Goal: Information Seeking & Learning: Learn about a topic

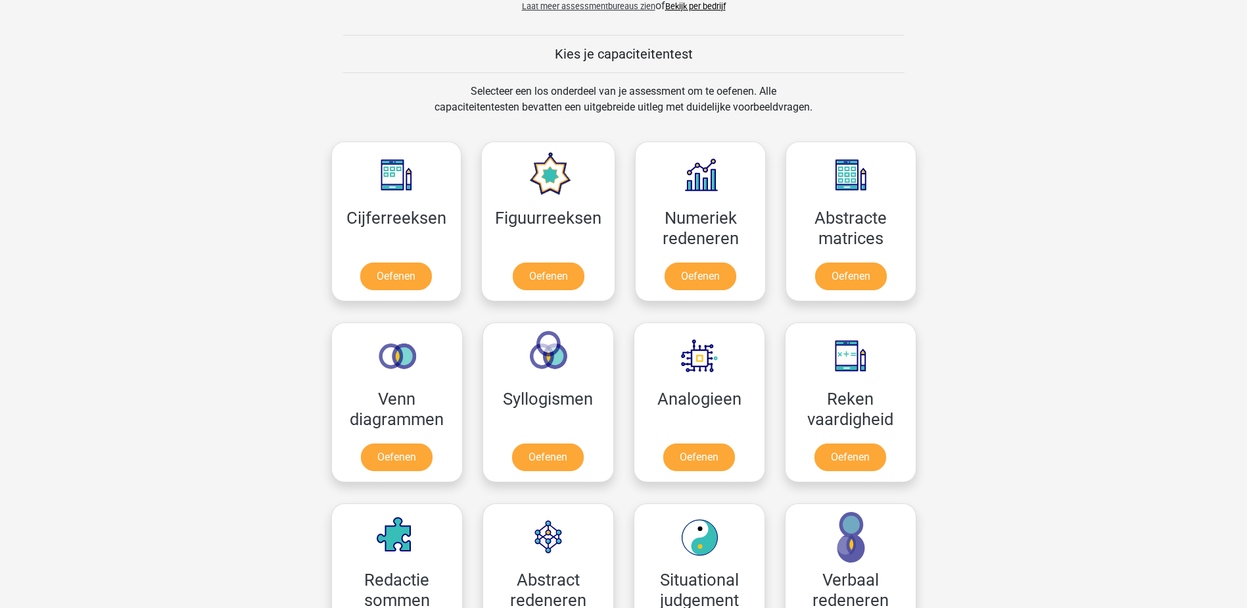
scroll to position [526, 0]
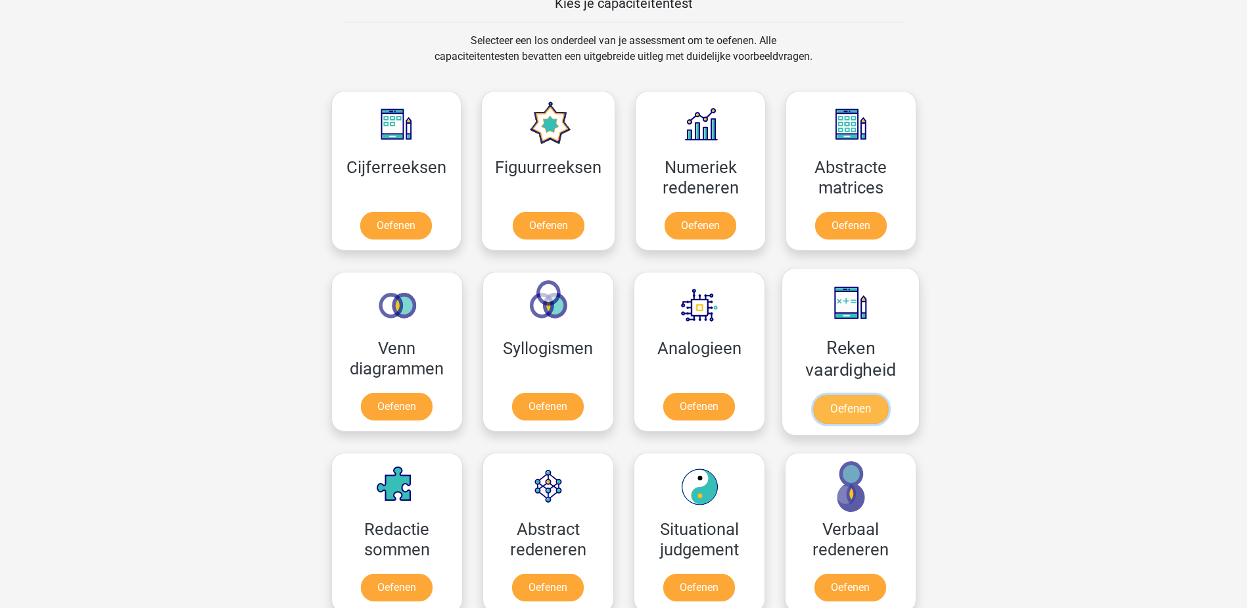
click at [882, 394] on link "Oefenen" at bounding box center [850, 408] width 75 height 29
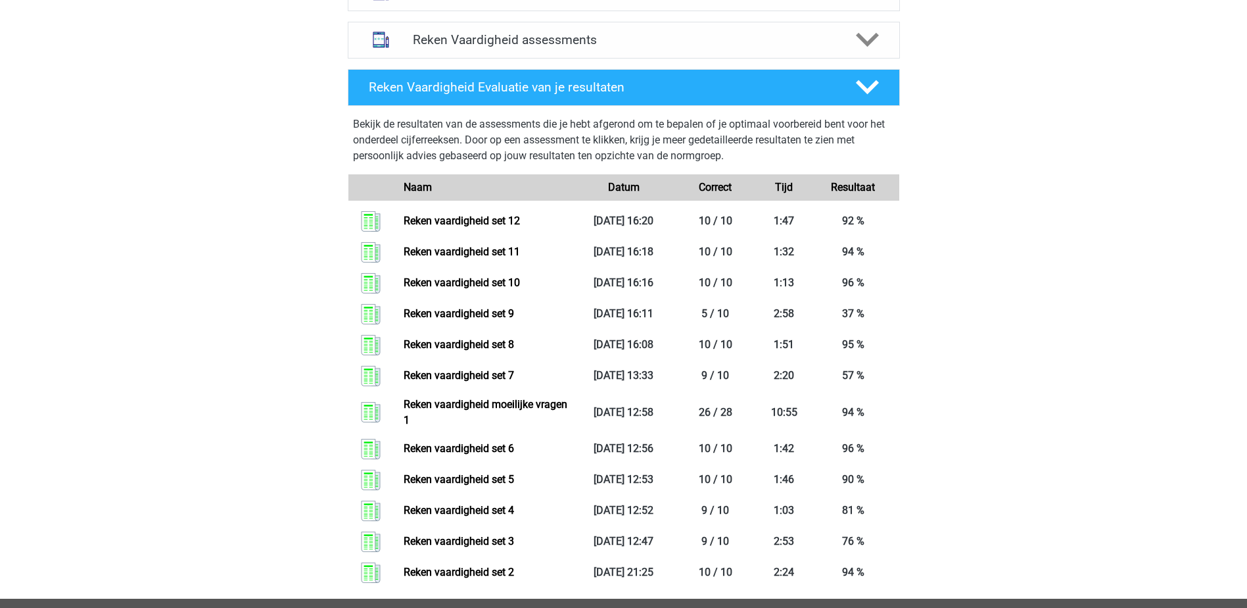
scroll to position [526, 0]
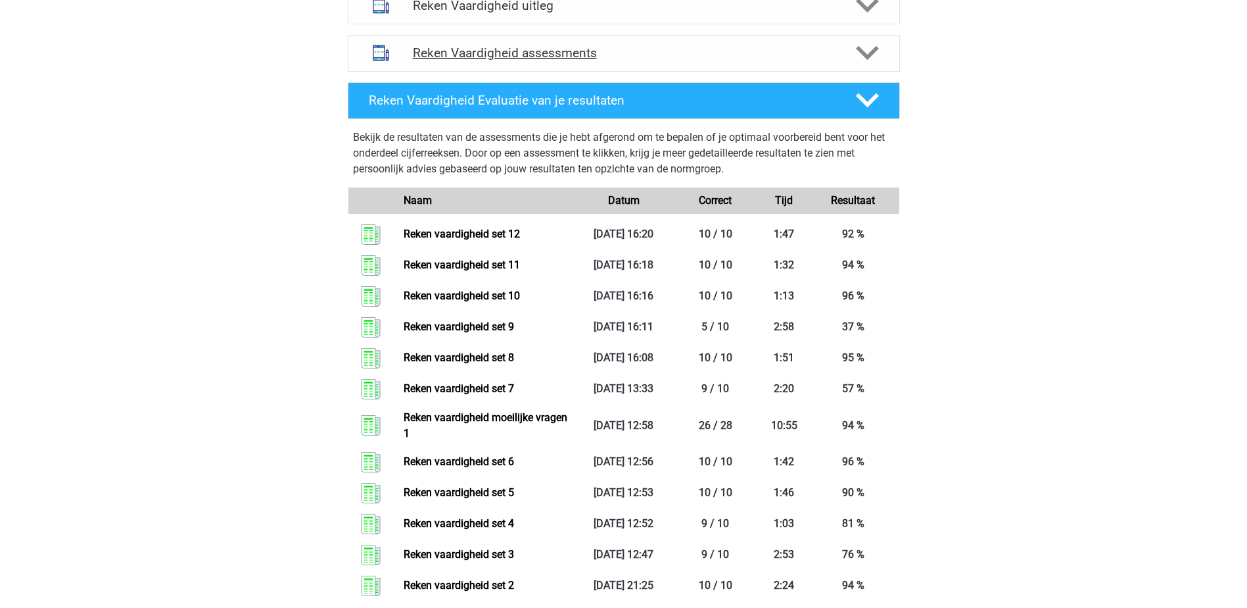
click at [820, 49] on h4 "Reken Vaardigheid assessments" at bounding box center [624, 52] width 422 height 15
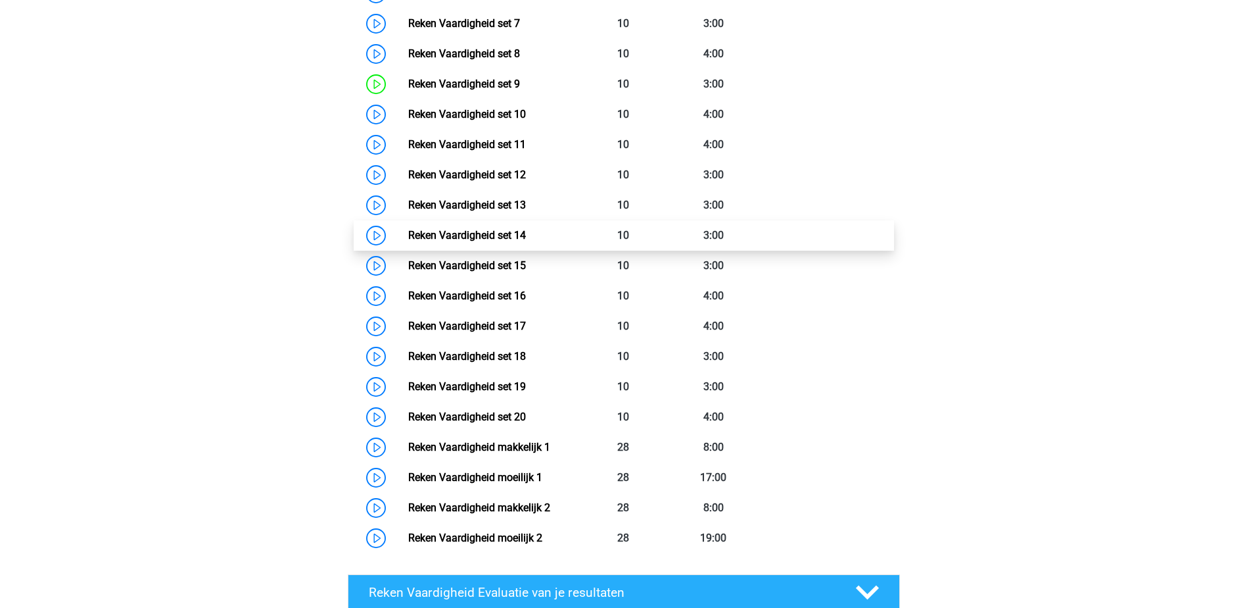
scroll to position [855, 0]
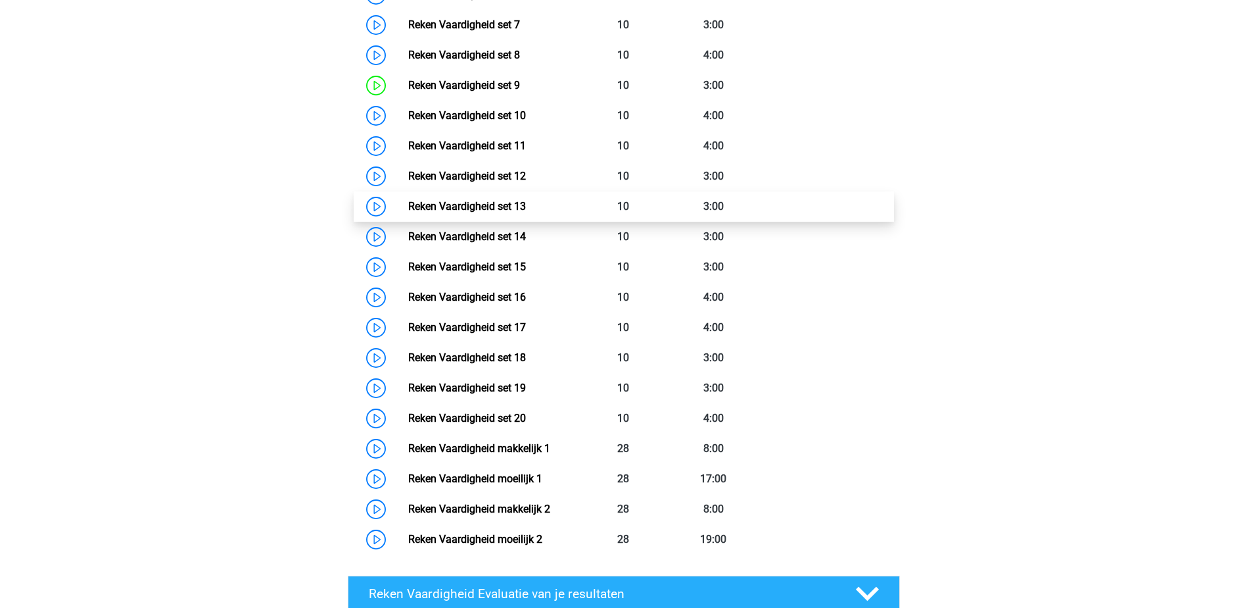
click at [526, 203] on link "Reken Vaardigheid set 13" at bounding box center [467, 206] width 118 height 12
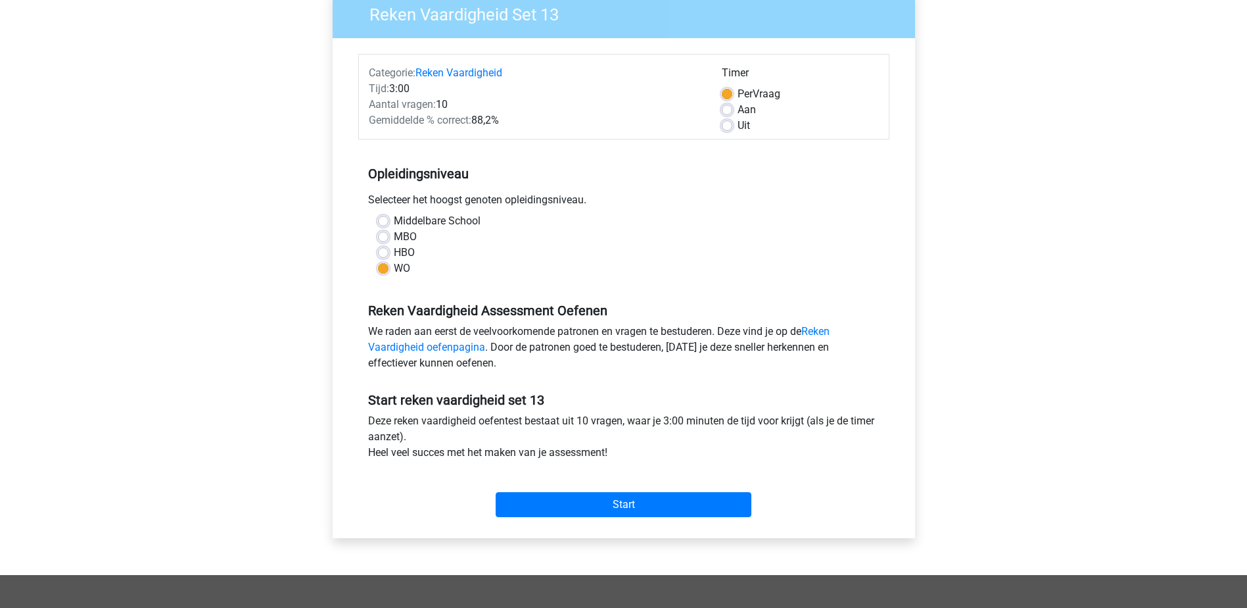
scroll to position [329, 0]
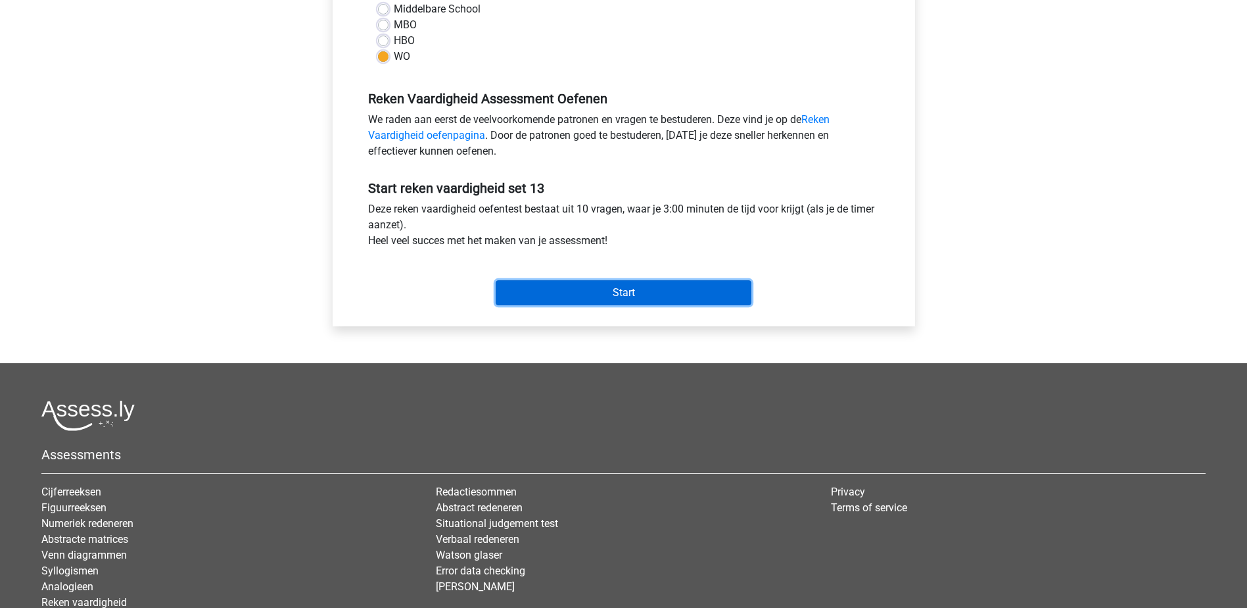
click at [608, 285] on input "Start" at bounding box center [624, 292] width 256 height 25
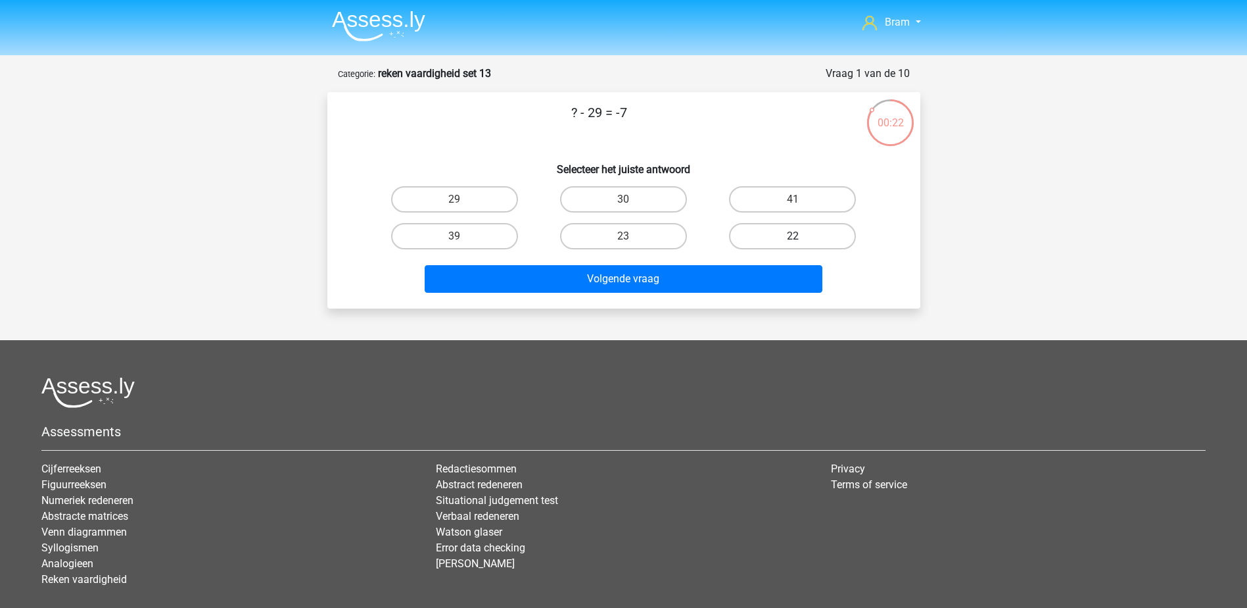
click at [766, 231] on label "22" at bounding box center [792, 236] width 127 height 26
click at [793, 236] on input "22" at bounding box center [797, 240] width 9 height 9
radio input "true"
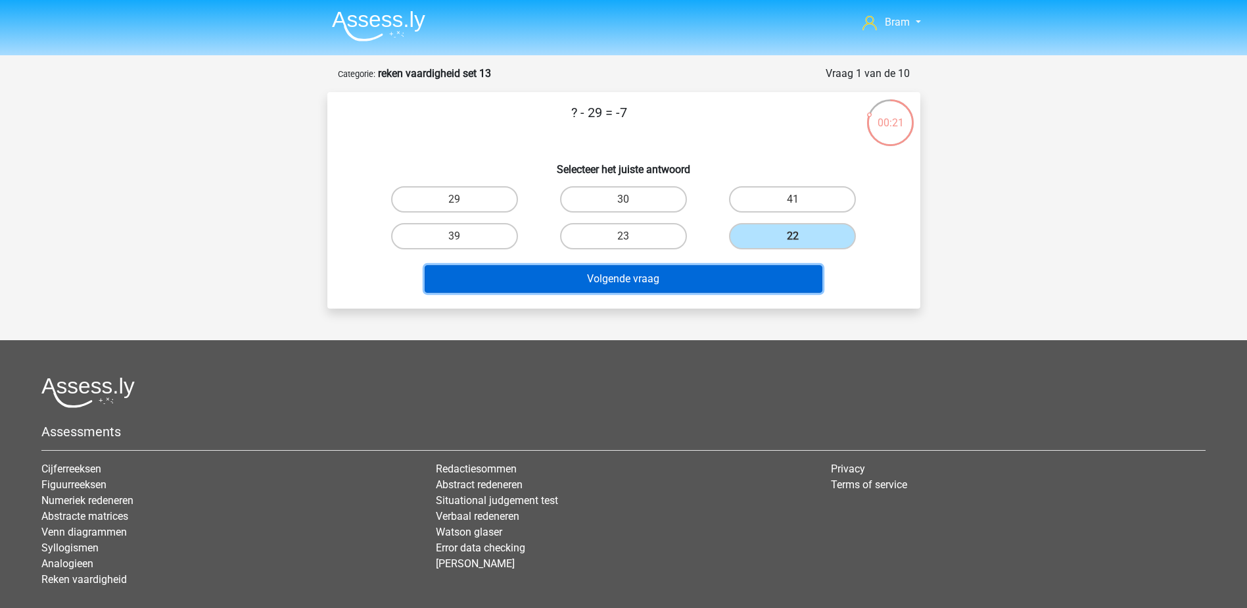
click at [703, 276] on button "Volgende vraag" at bounding box center [624, 279] width 398 height 28
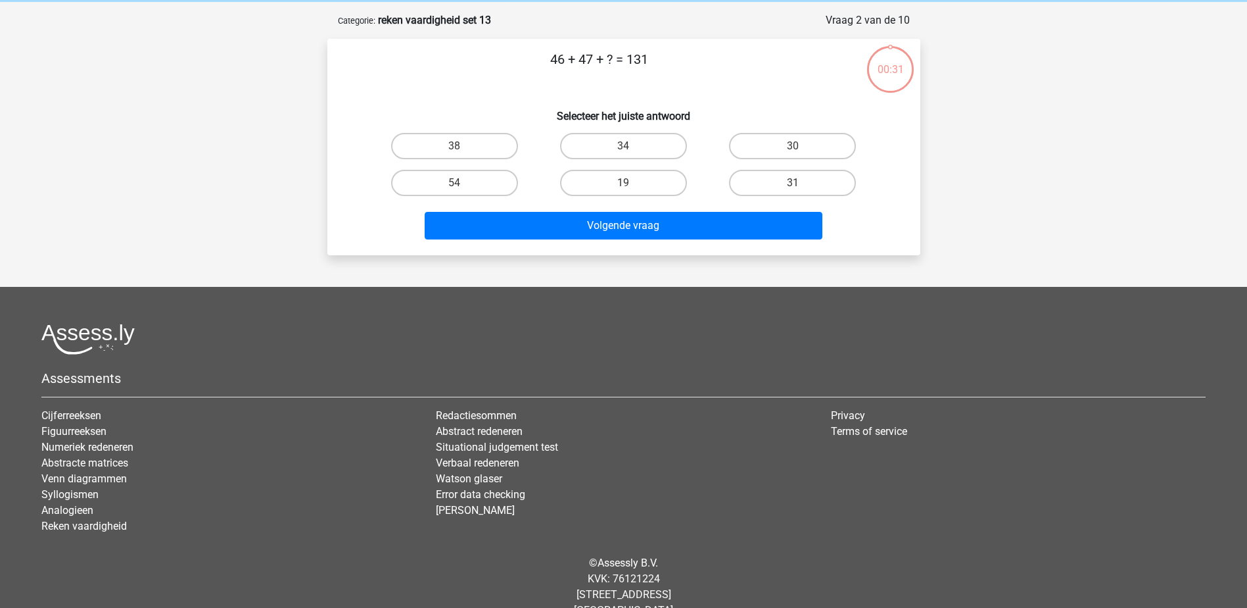
scroll to position [66, 0]
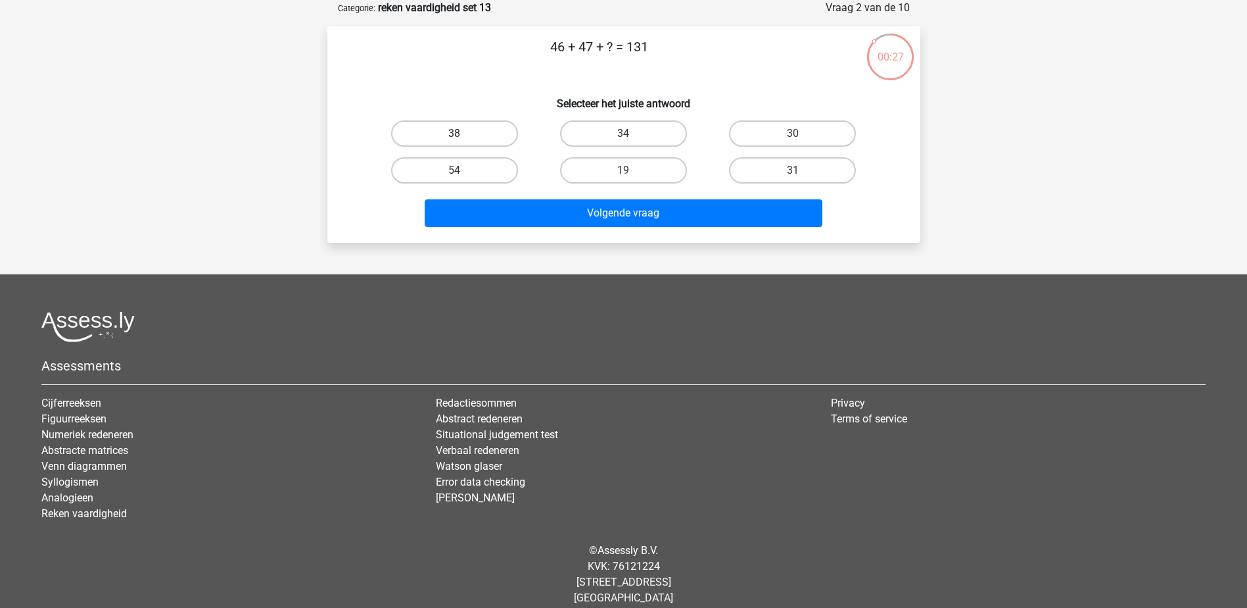
click at [481, 136] on label "38" at bounding box center [454, 133] width 127 height 26
click at [463, 136] on input "38" at bounding box center [458, 137] width 9 height 9
radio input "true"
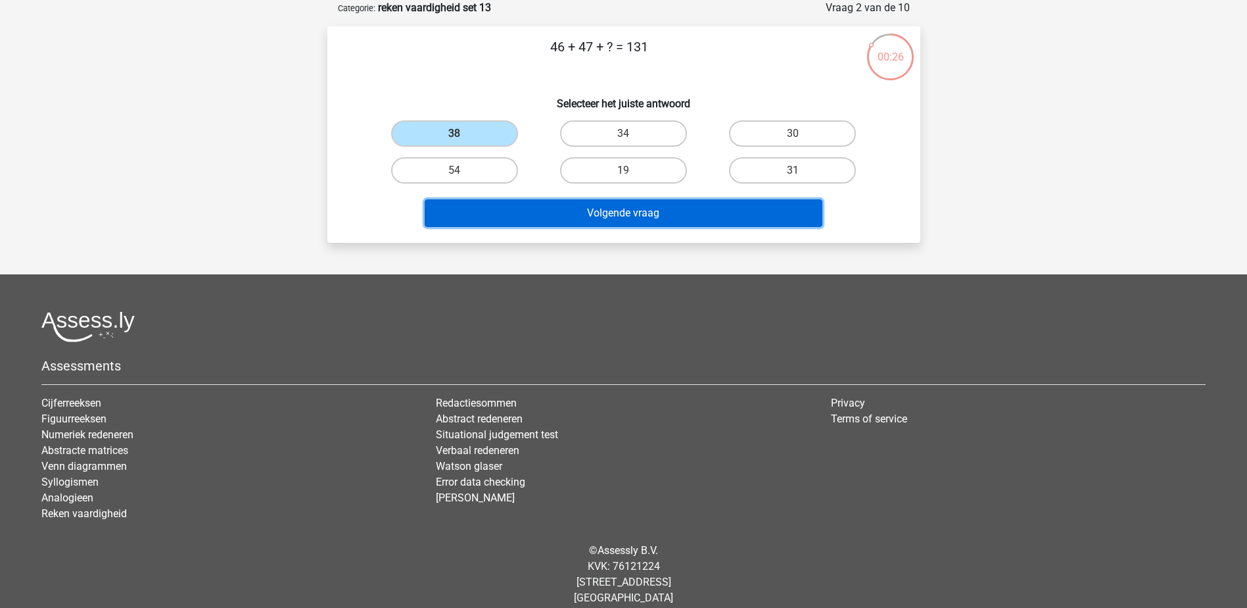
click at [526, 216] on button "Volgende vraag" at bounding box center [624, 213] width 398 height 28
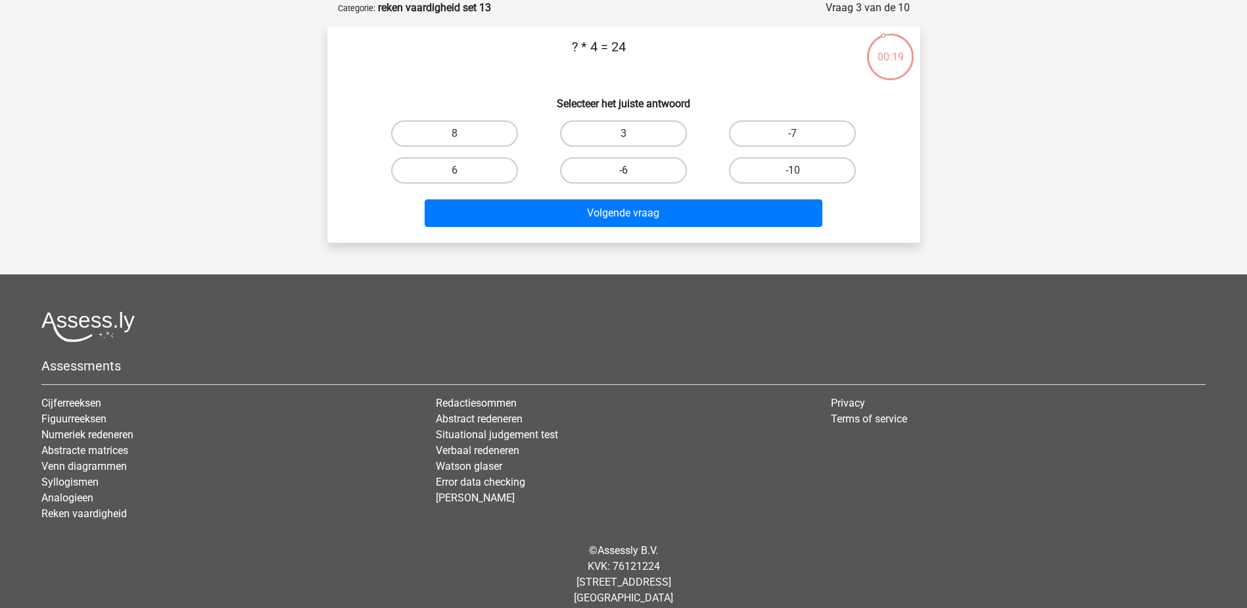
click at [638, 160] on label "-6" at bounding box center [623, 170] width 127 height 26
click at [632, 170] on input "-6" at bounding box center [627, 174] width 9 height 9
radio input "true"
click at [512, 172] on label "6" at bounding box center [454, 170] width 127 height 26
click at [463, 172] on input "6" at bounding box center [458, 174] width 9 height 9
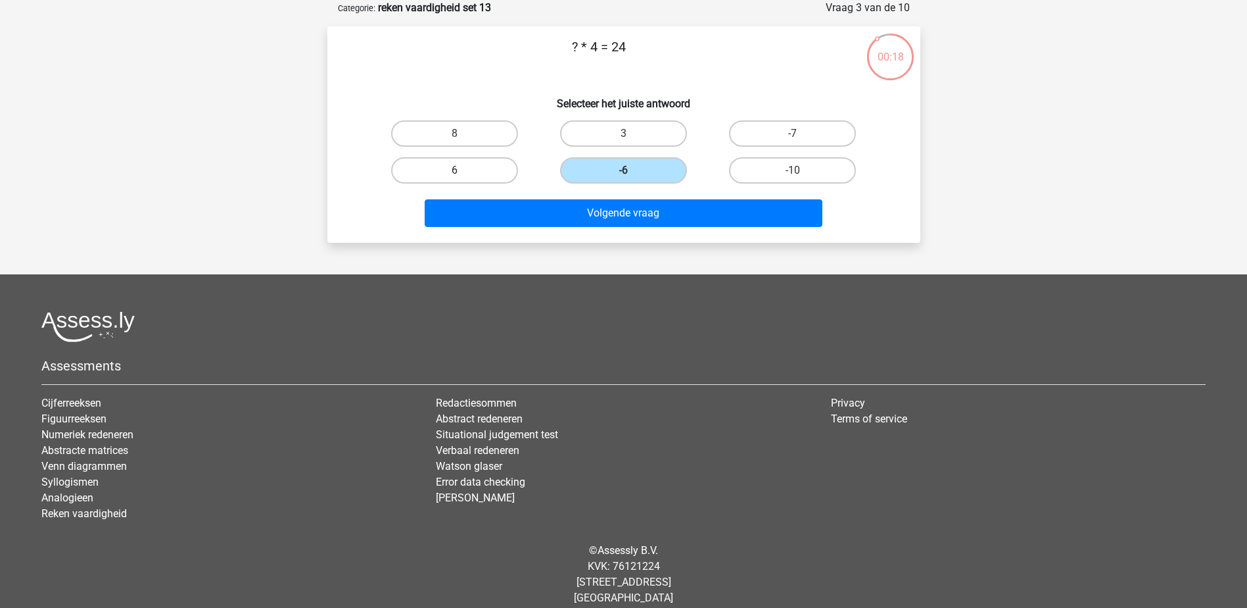
radio input "true"
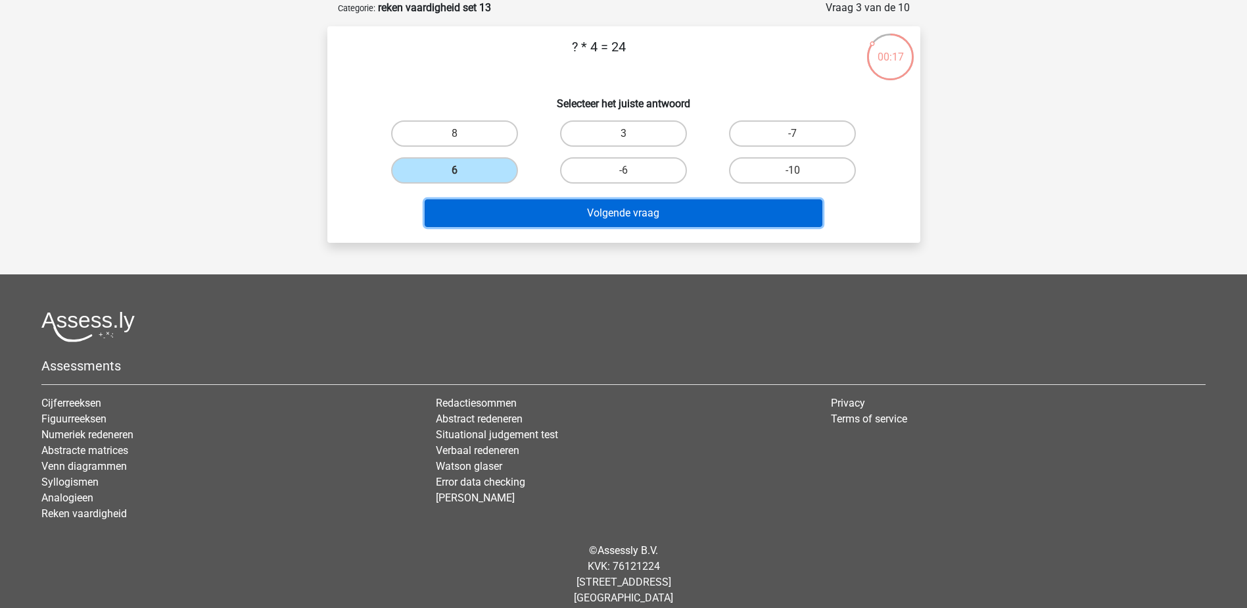
click at [582, 213] on button "Volgende vraag" at bounding box center [624, 213] width 398 height 28
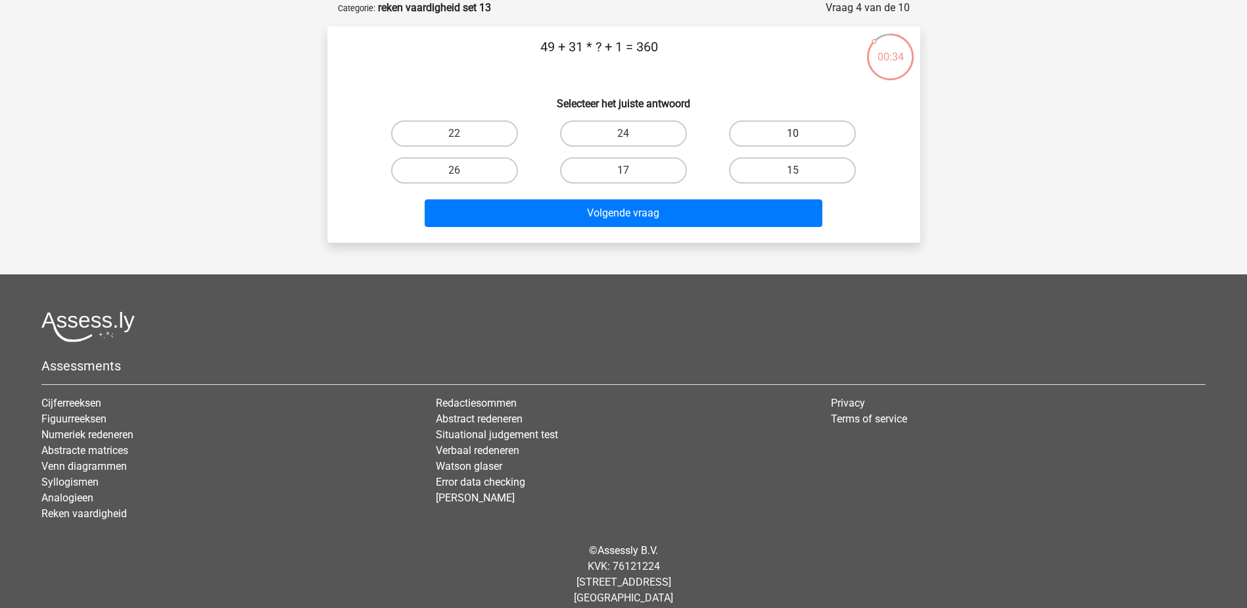
drag, startPoint x: 797, startPoint y: 124, endPoint x: 796, endPoint y: 131, distance: 7.4
click at [798, 124] on label "10" at bounding box center [792, 133] width 127 height 26
click at [798, 133] on input "10" at bounding box center [797, 137] width 9 height 9
radio input "true"
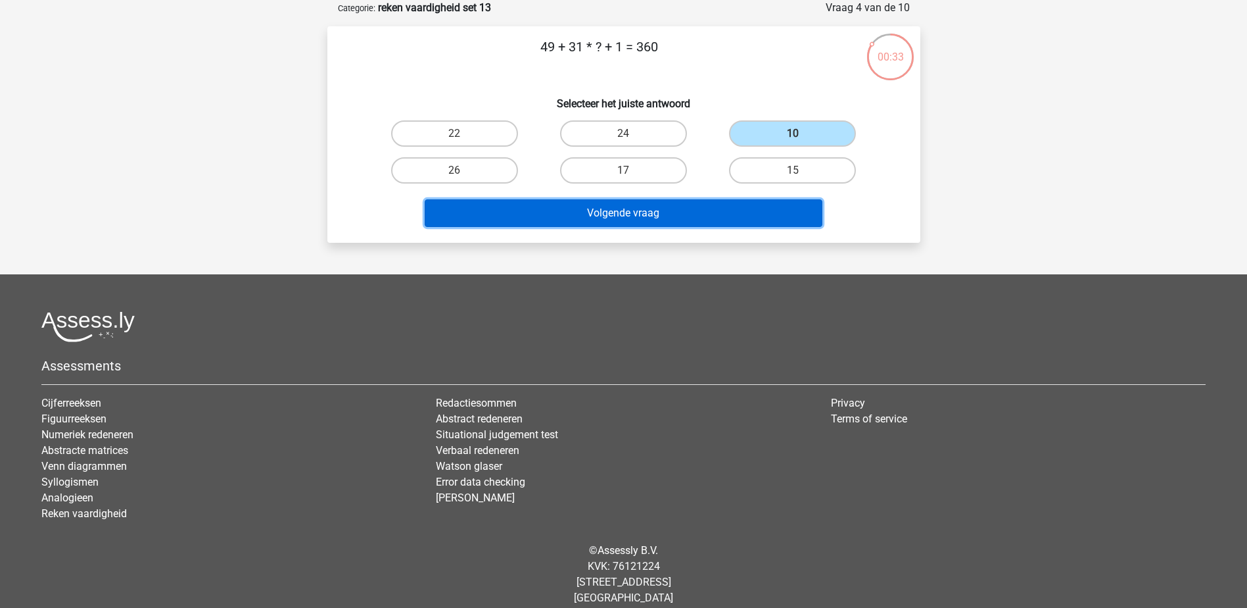
click at [751, 216] on button "Volgende vraag" at bounding box center [624, 213] width 398 height 28
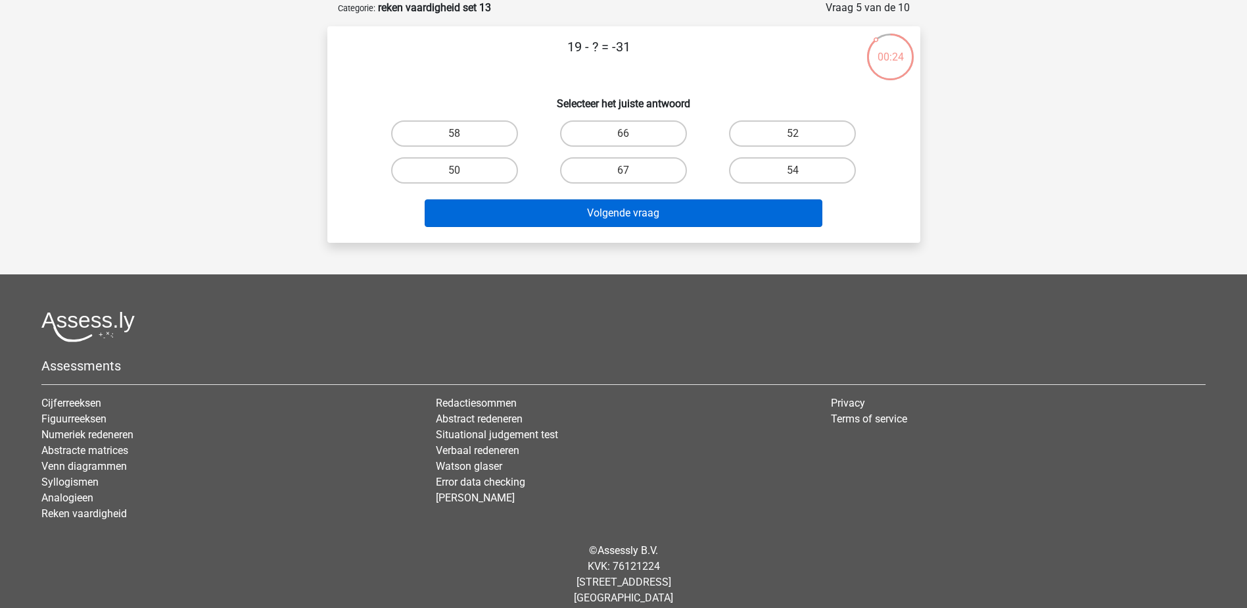
drag, startPoint x: 497, startPoint y: 174, endPoint x: 535, endPoint y: 218, distance: 57.8
click at [497, 174] on label "50" at bounding box center [454, 170] width 127 height 26
click at [463, 174] on input "50" at bounding box center [458, 174] width 9 height 9
radio input "true"
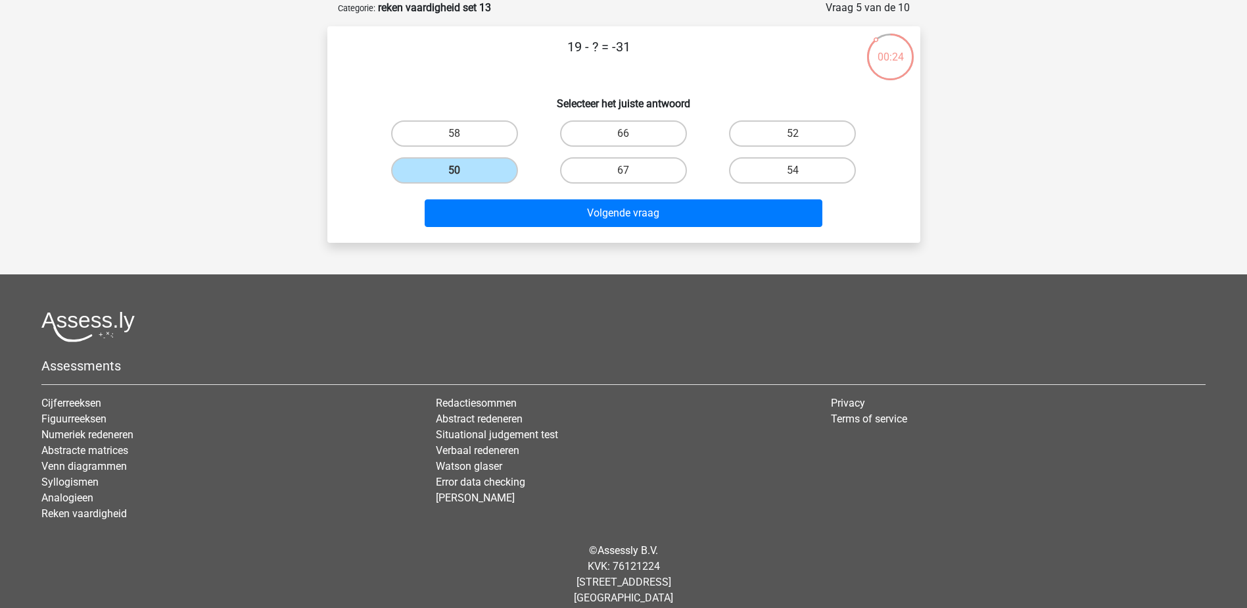
click at [546, 231] on div "Volgende vraag" at bounding box center [624, 215] width 508 height 33
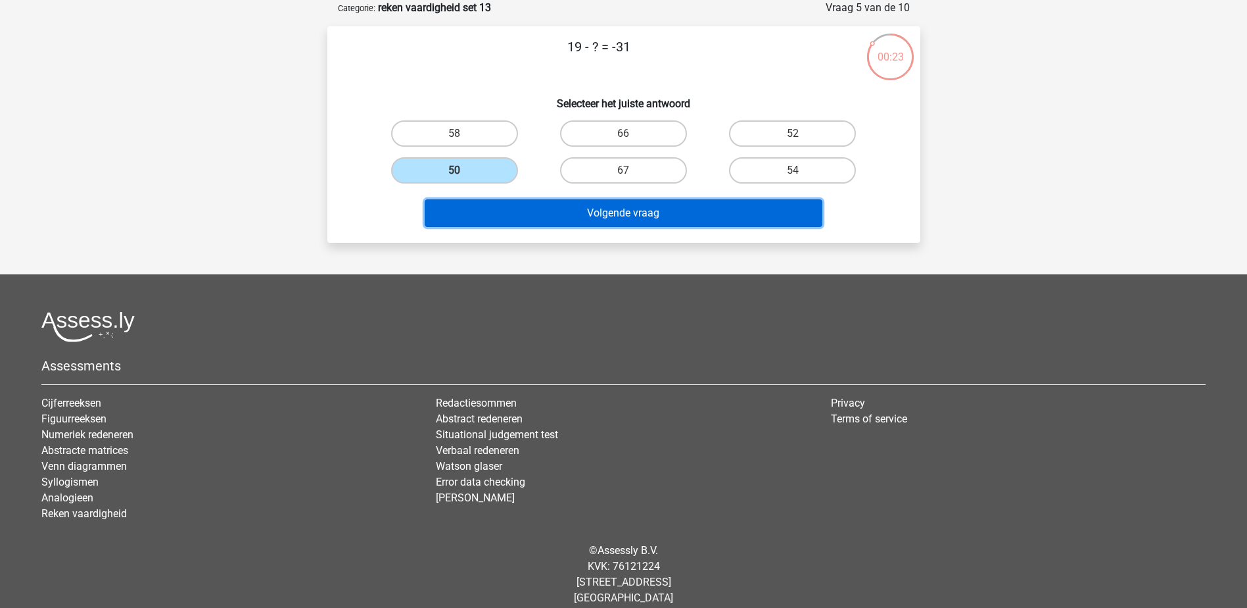
click at [565, 214] on button "Volgende vraag" at bounding box center [624, 213] width 398 height 28
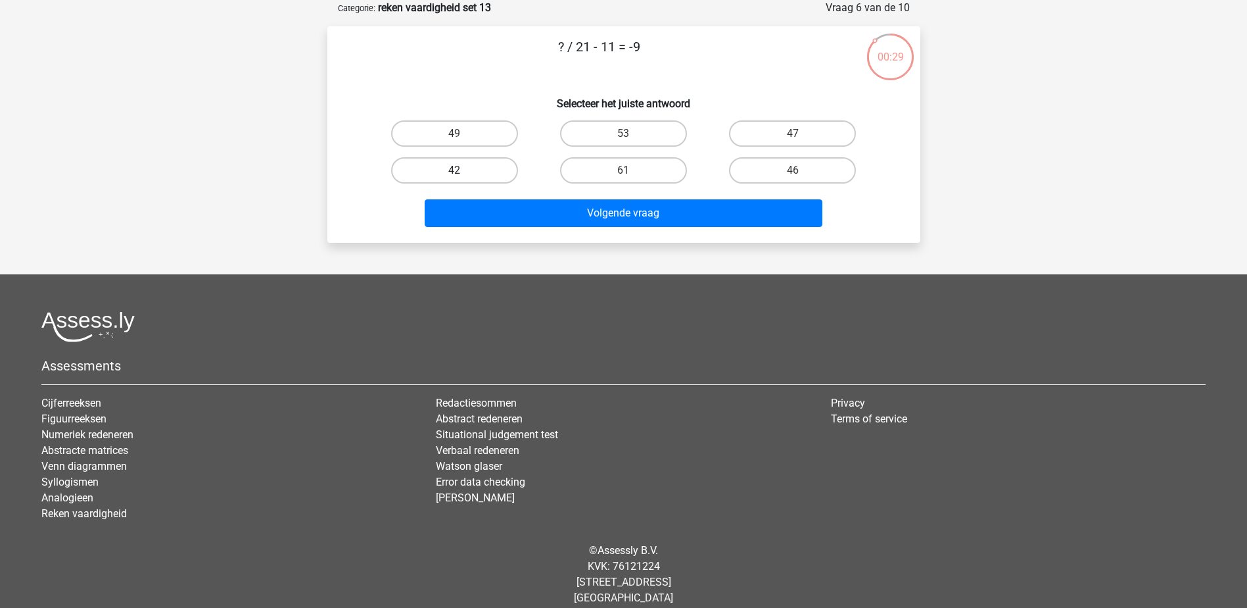
click at [458, 167] on label "42" at bounding box center [454, 170] width 127 height 26
click at [458, 170] on input "42" at bounding box center [458, 174] width 9 height 9
radio input "true"
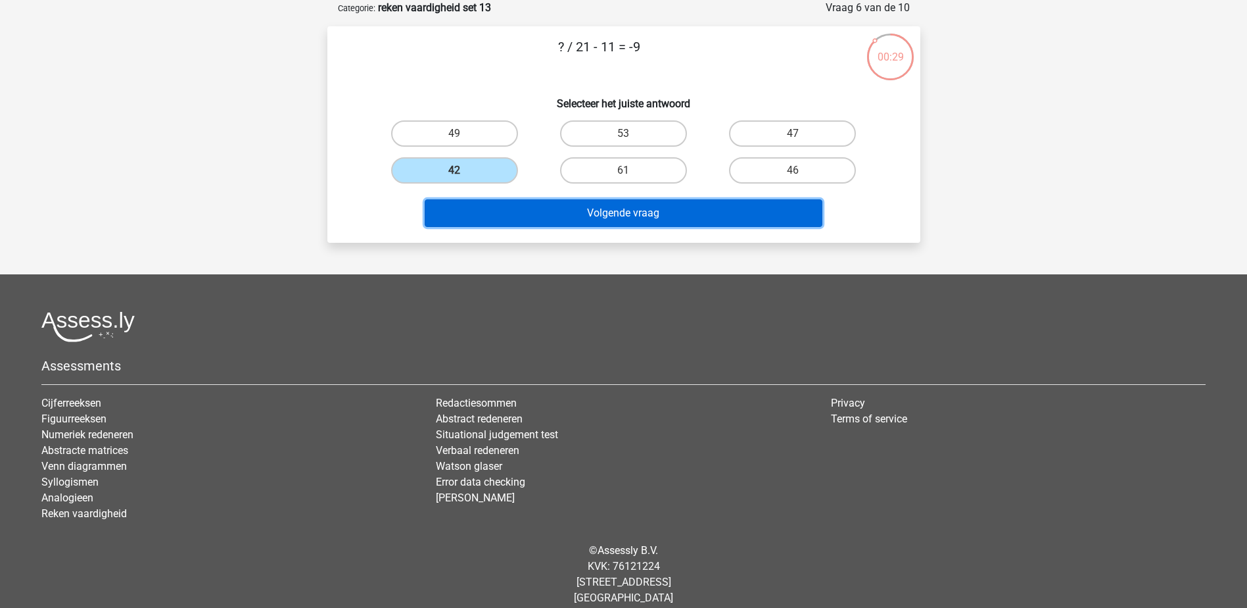
click at [481, 211] on button "Volgende vraag" at bounding box center [624, 213] width 398 height 28
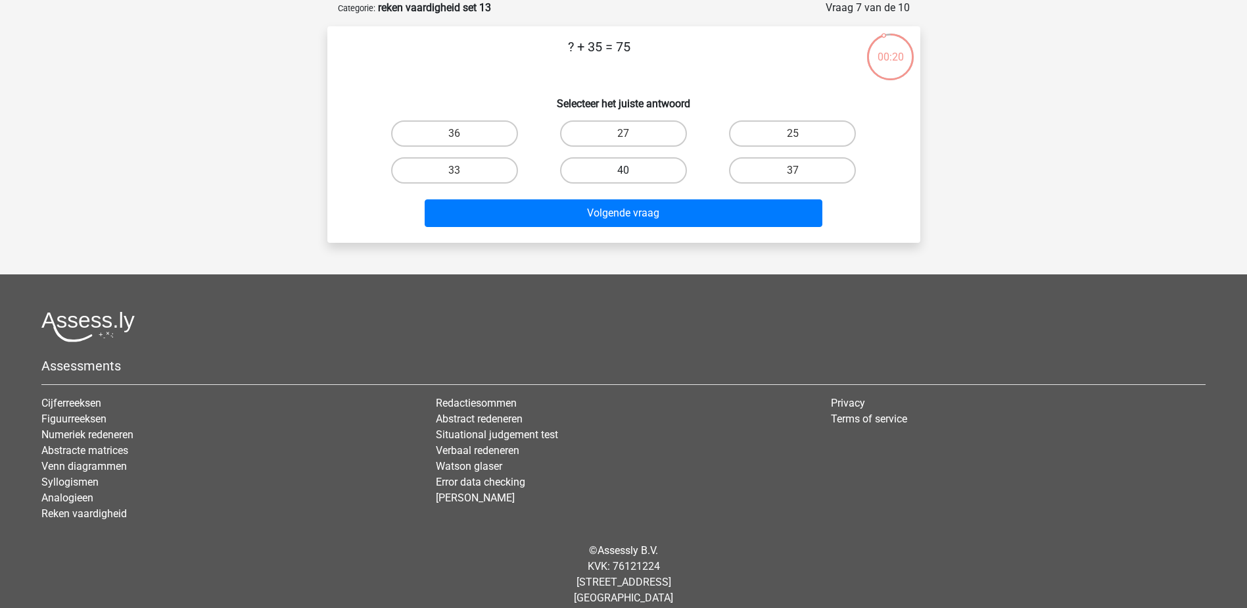
click at [591, 166] on label "40" at bounding box center [623, 170] width 127 height 26
click at [623, 170] on input "40" at bounding box center [627, 174] width 9 height 9
radio input "true"
click at [602, 197] on div "Volgende vraag" at bounding box center [623, 210] width 551 height 43
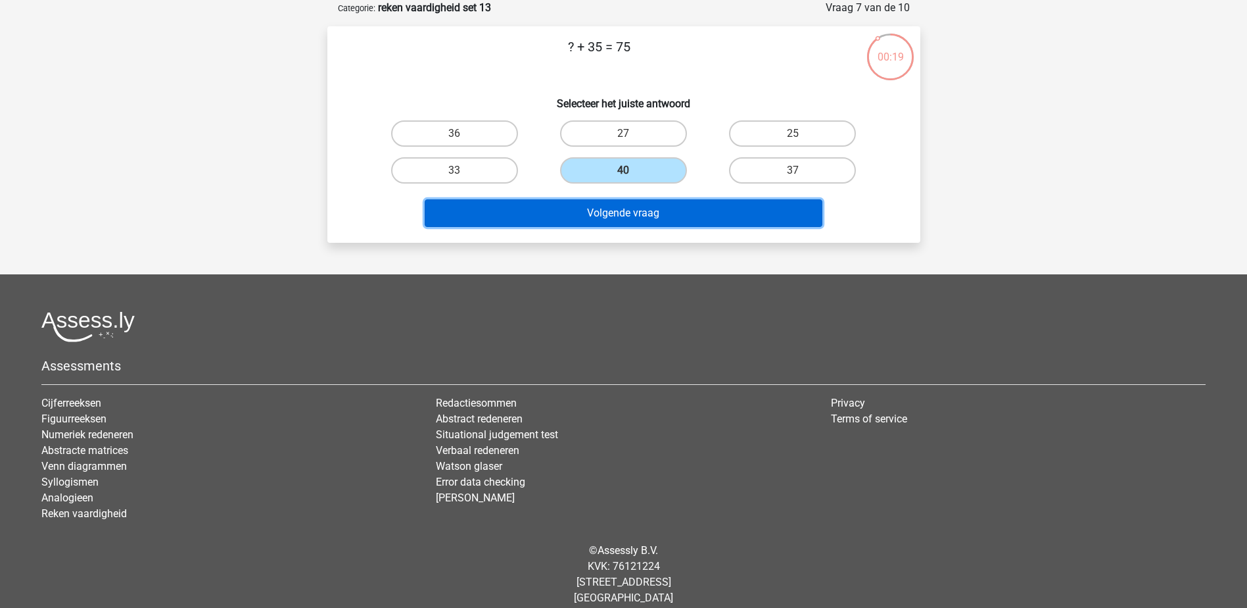
click at [615, 215] on button "Volgende vraag" at bounding box center [624, 213] width 398 height 28
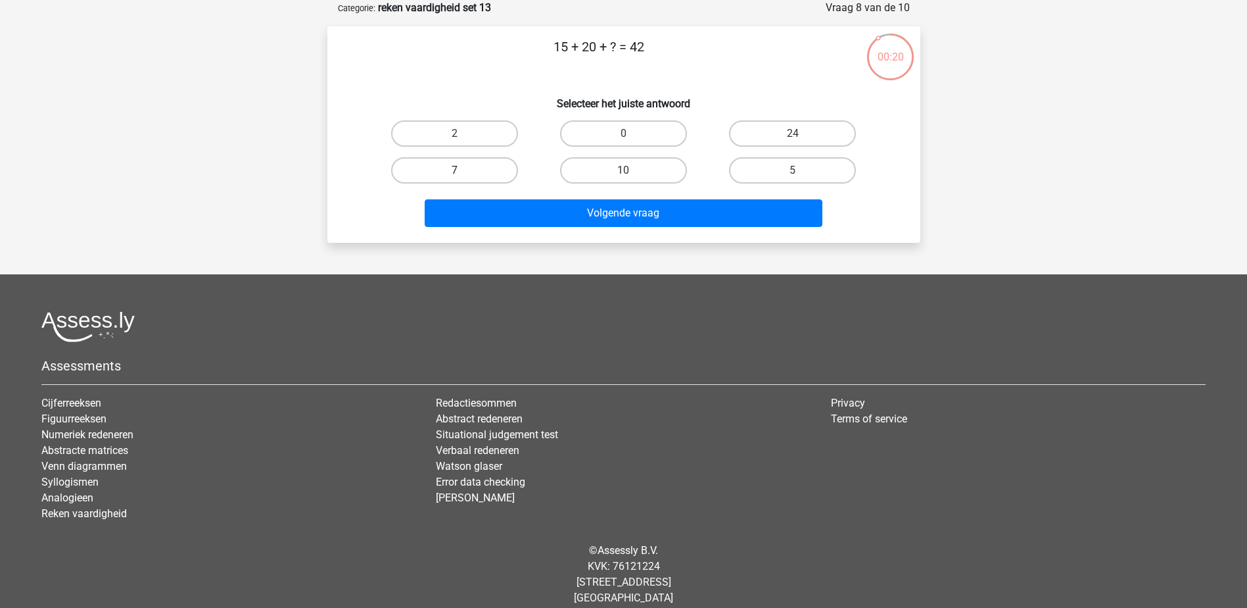
click at [507, 170] on label "7" at bounding box center [454, 170] width 127 height 26
click at [463, 170] on input "7" at bounding box center [458, 174] width 9 height 9
radio input "true"
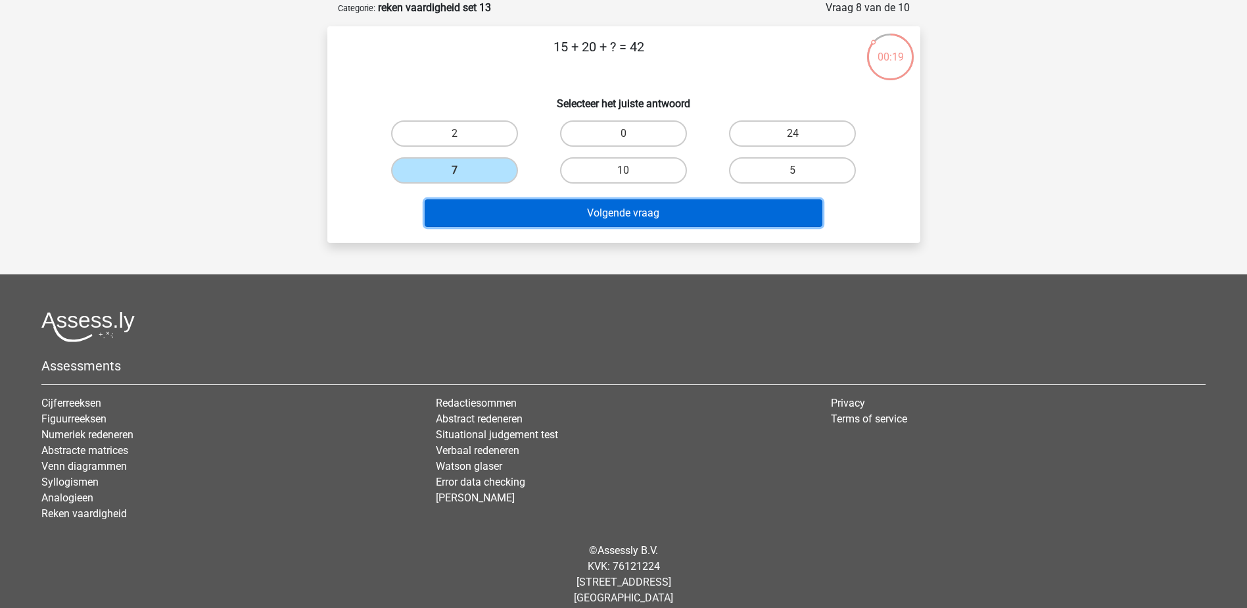
click at [525, 212] on button "Volgende vraag" at bounding box center [624, 213] width 398 height 28
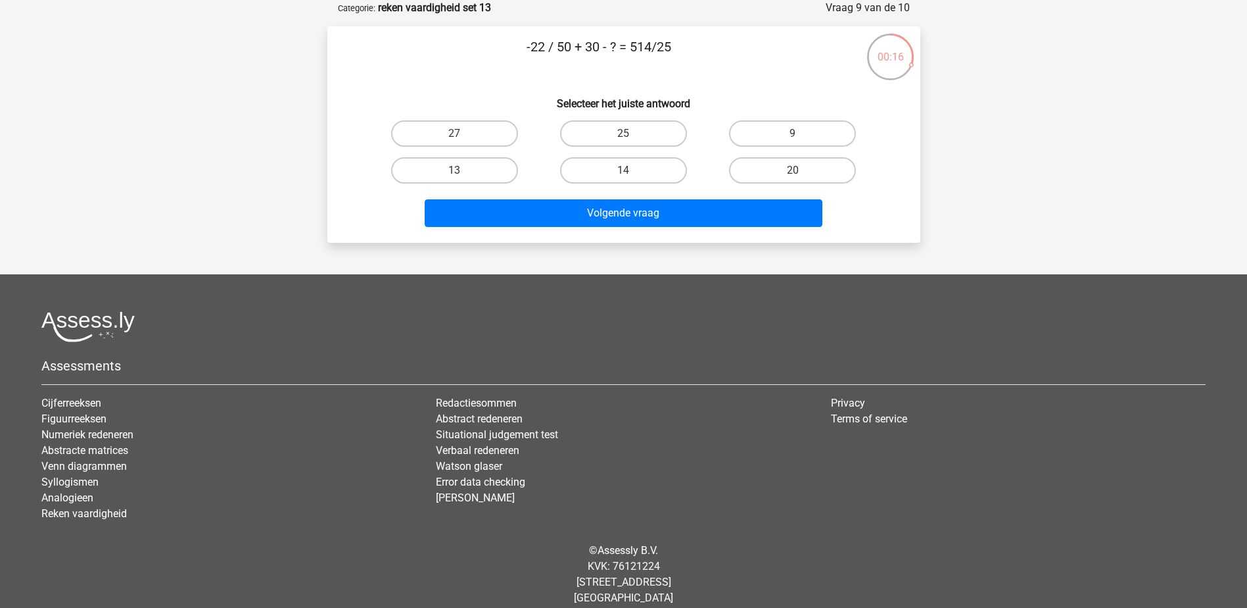
click at [799, 142] on input "9" at bounding box center [797, 137] width 9 height 9
radio input "true"
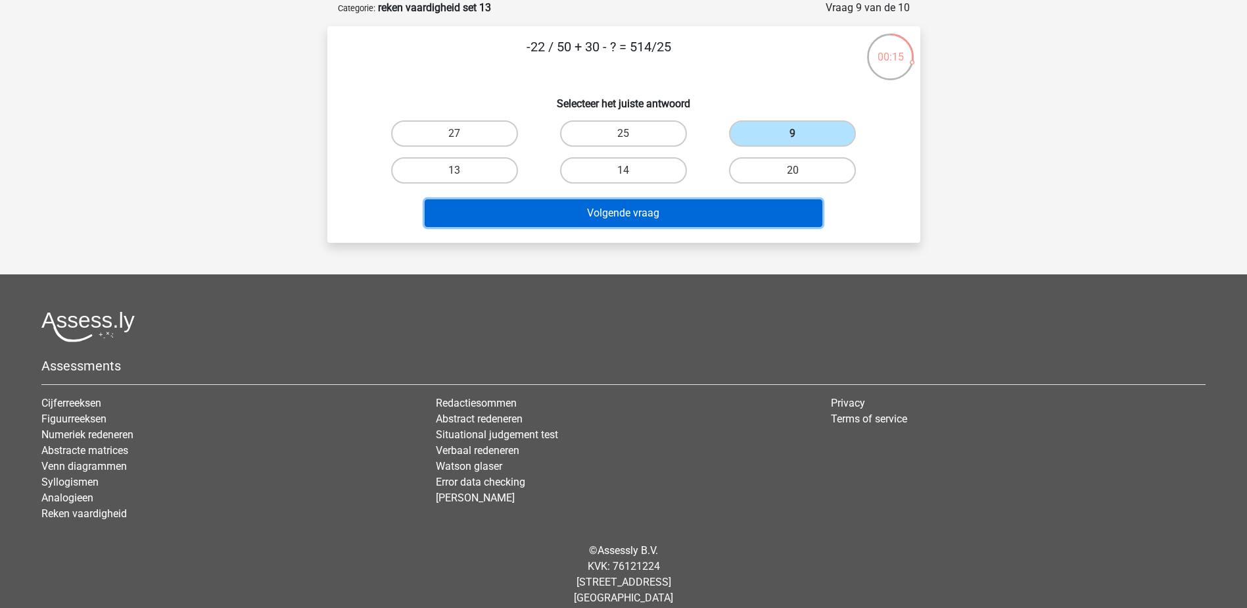
click at [784, 222] on button "Volgende vraag" at bounding box center [624, 213] width 398 height 28
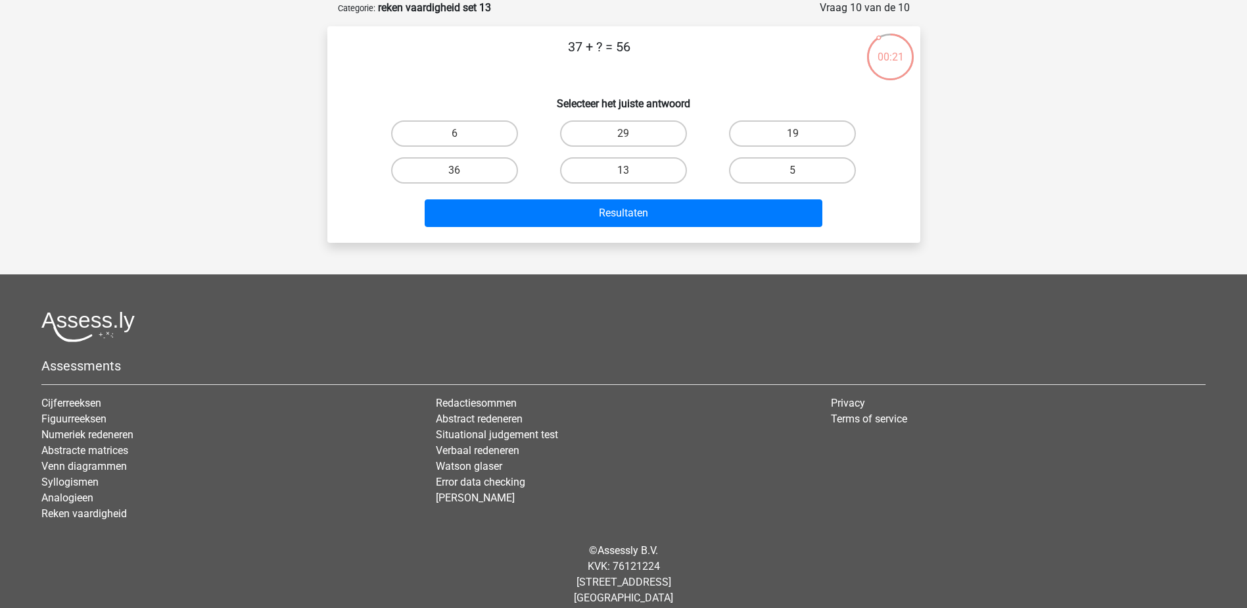
click at [793, 135] on input "19" at bounding box center [797, 137] width 9 height 9
radio input "true"
click at [760, 252] on div "Bram bram.benda@schiphol.nl Nederlands English" at bounding box center [623, 277] width 1247 height 687
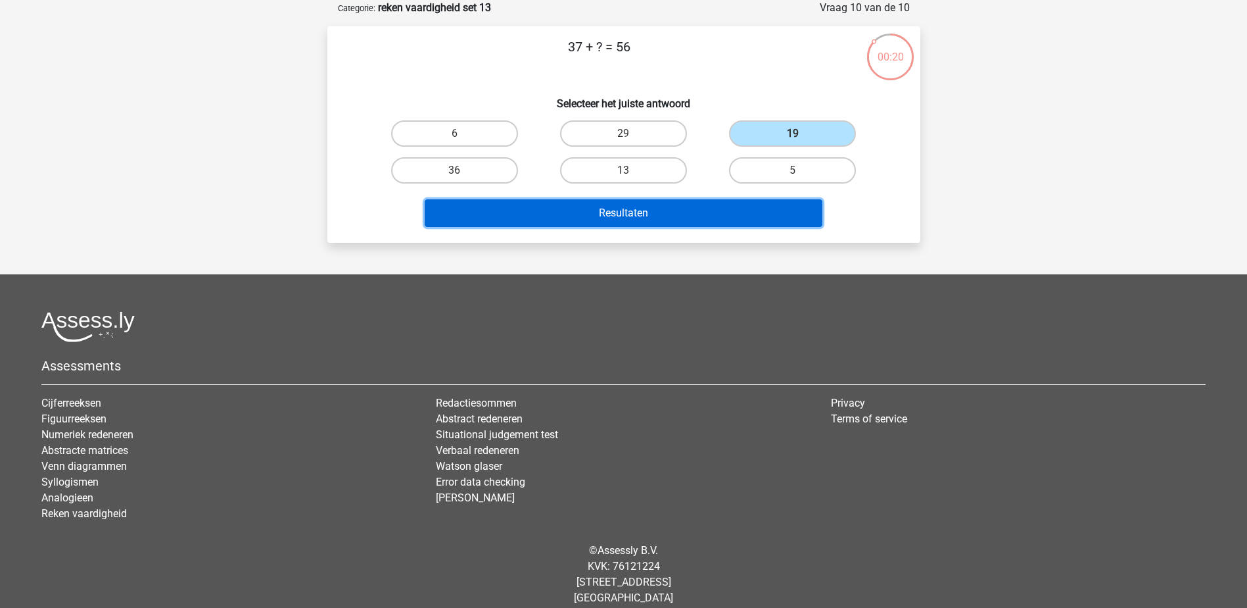
click at [775, 220] on button "Resultaten" at bounding box center [624, 213] width 398 height 28
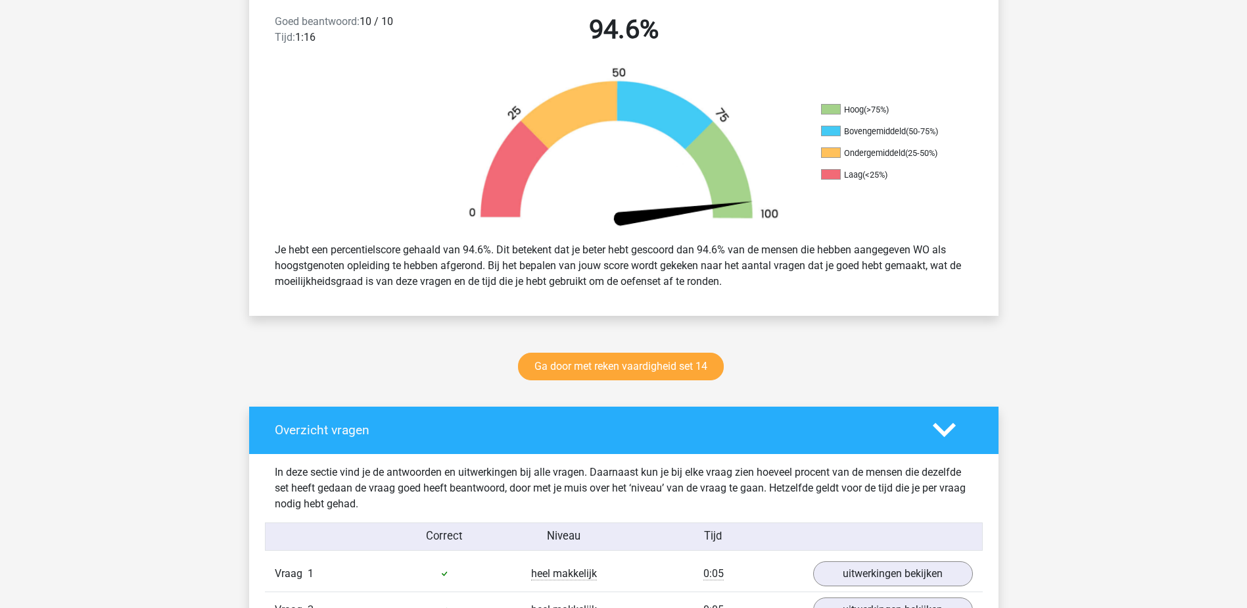
scroll to position [329, 0]
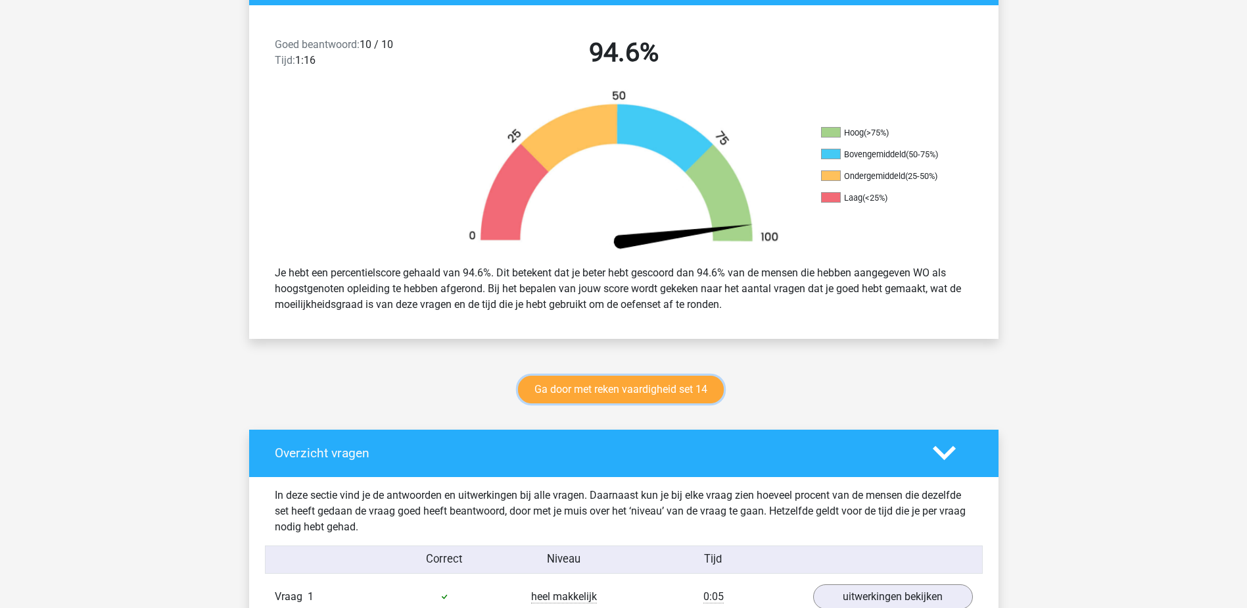
click at [693, 403] on div "Ga door met reken vaardigheid set 14" at bounding box center [624, 391] width 625 height 43
click at [702, 391] on link "Ga door met reken vaardigheid set 14" at bounding box center [621, 389] width 206 height 28
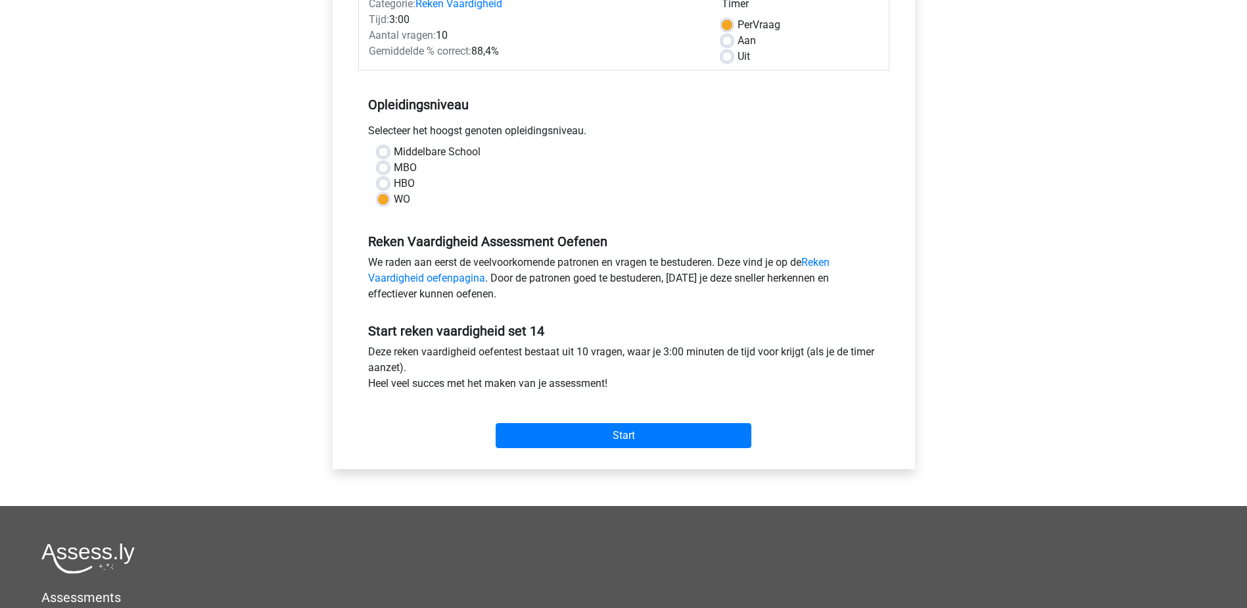
scroll to position [329, 0]
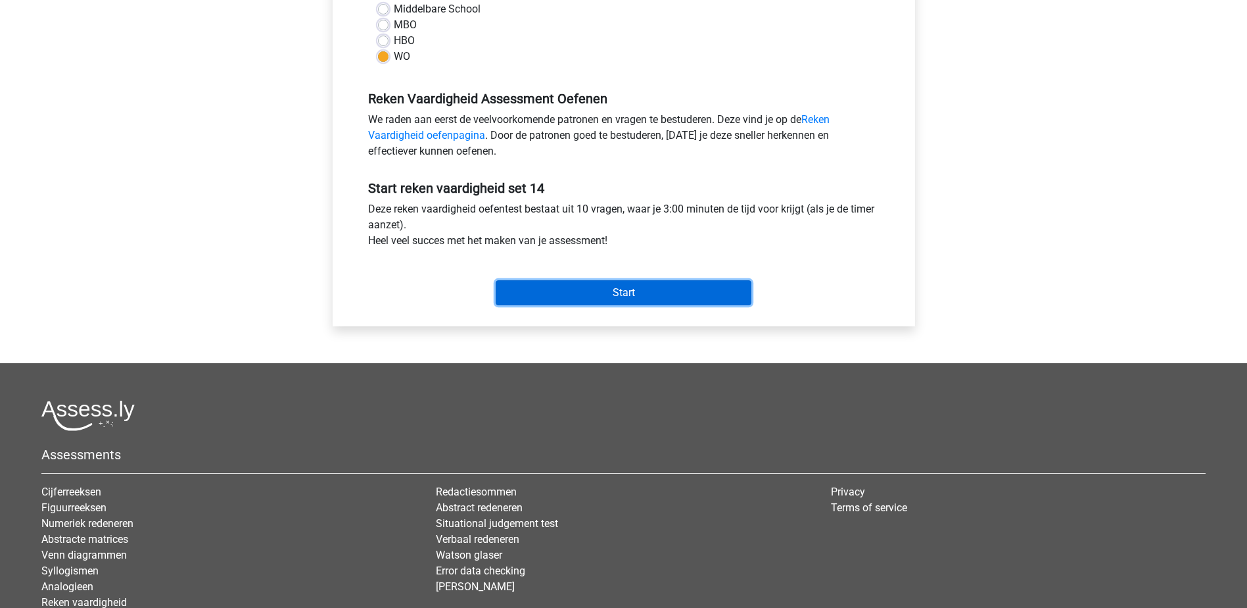
click at [662, 295] on input "Start" at bounding box center [624, 292] width 256 height 25
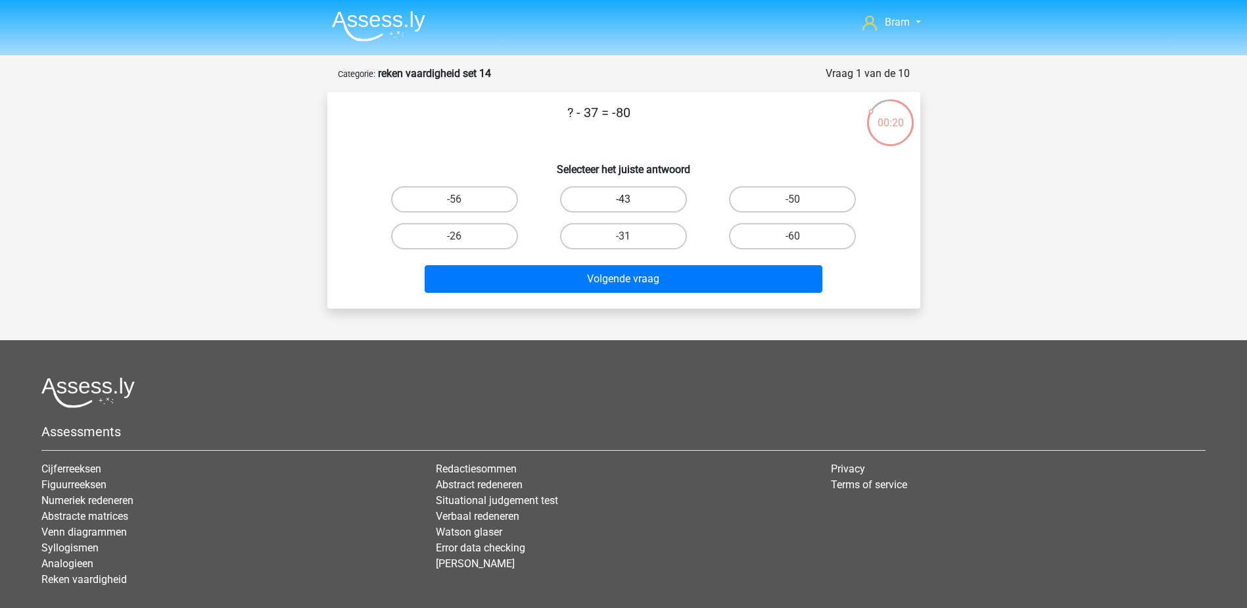
click at [646, 191] on label "-43" at bounding box center [623, 199] width 127 height 26
click at [632, 199] on input "-43" at bounding box center [627, 203] width 9 height 9
radio input "true"
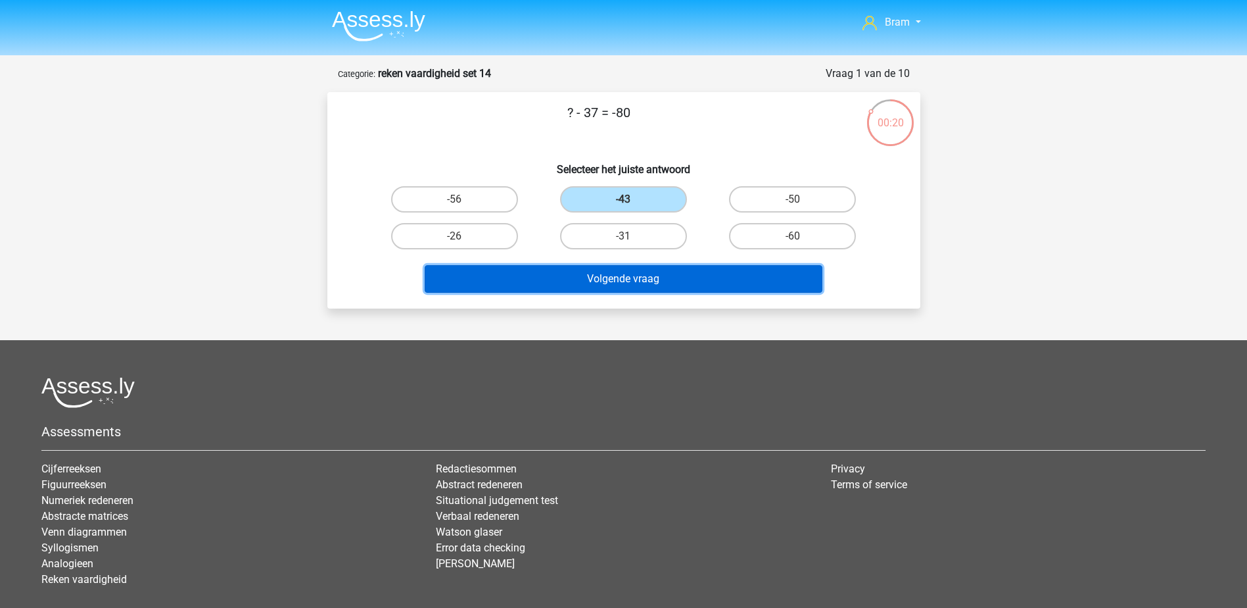
click at [648, 280] on button "Volgende vraag" at bounding box center [624, 279] width 398 height 28
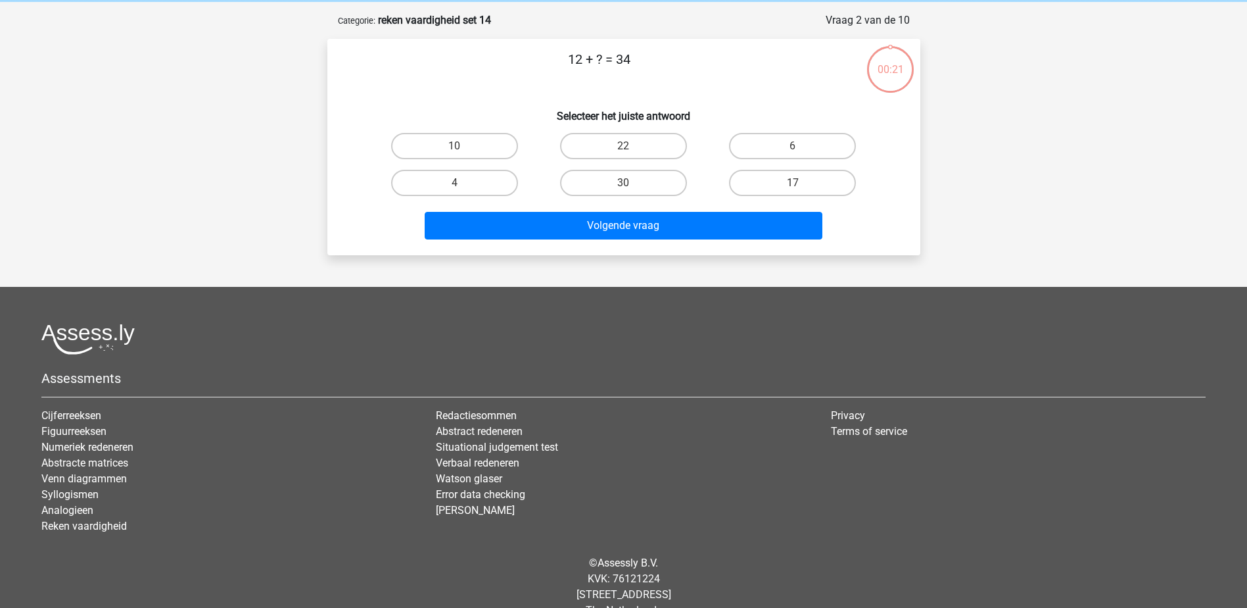
scroll to position [66, 0]
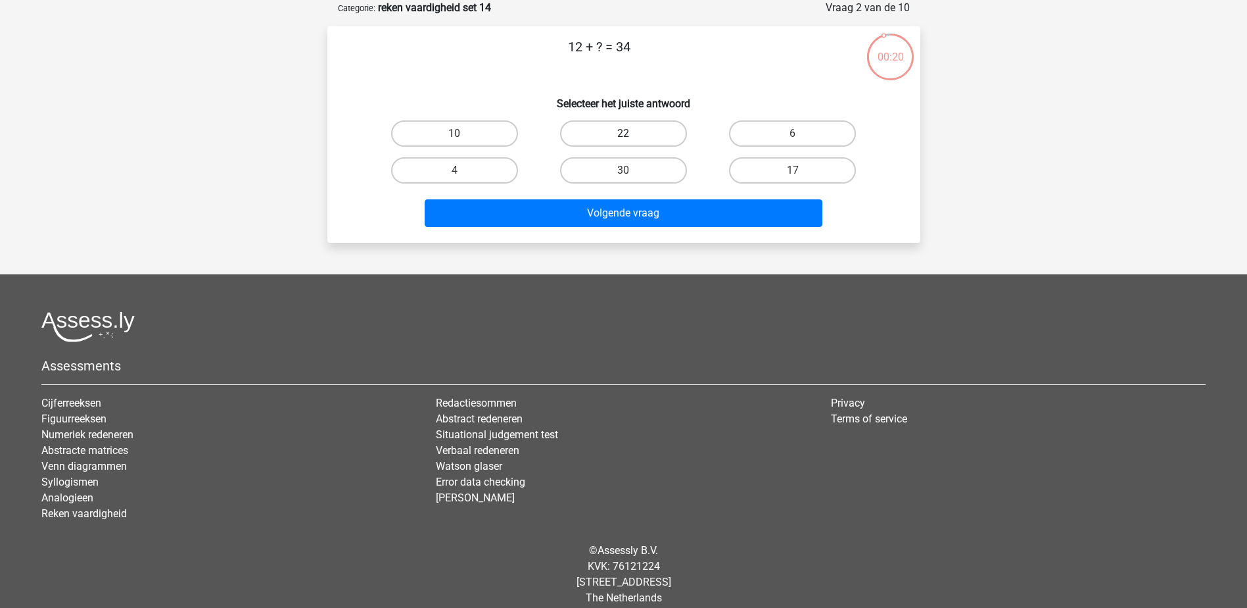
click at [632, 135] on label "22" at bounding box center [623, 133] width 127 height 26
click at [632, 135] on input "22" at bounding box center [627, 137] width 9 height 9
radio input "true"
click at [638, 183] on label "30" at bounding box center [623, 170] width 127 height 26
click at [632, 179] on input "30" at bounding box center [627, 174] width 9 height 9
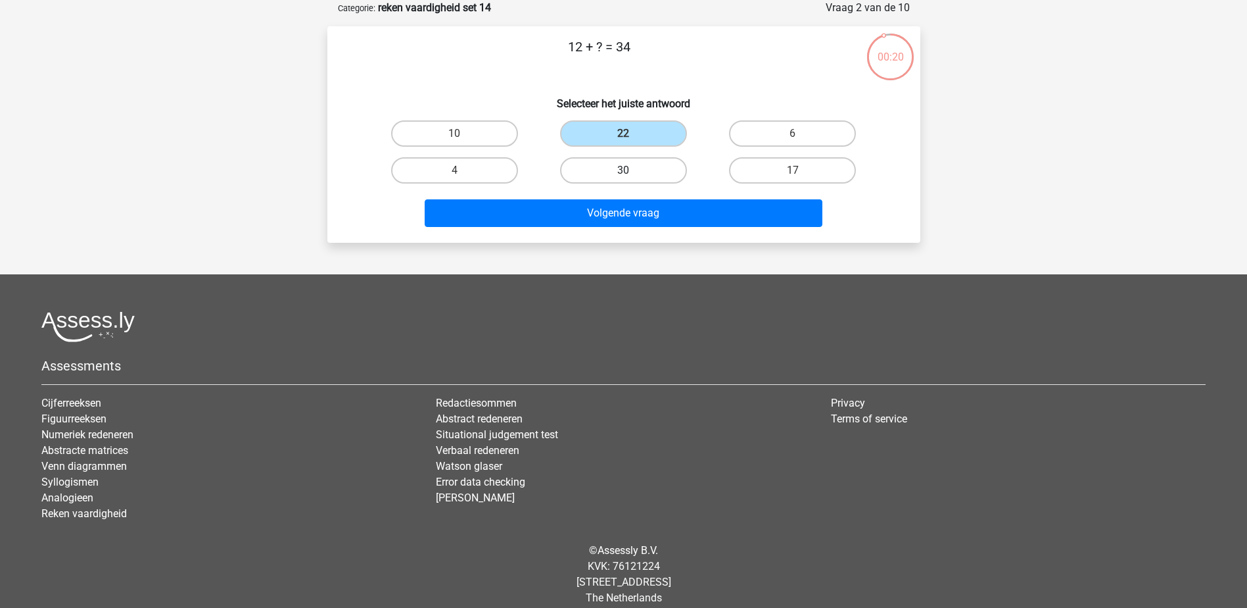
radio input "true"
drag, startPoint x: 642, startPoint y: 160, endPoint x: 644, endPoint y: 151, distance: 8.8
click at [644, 151] on div "10 22 6 4 30" at bounding box center [624, 152] width 508 height 74
click at [647, 135] on label "22" at bounding box center [623, 133] width 127 height 26
click at [632, 135] on input "22" at bounding box center [627, 137] width 9 height 9
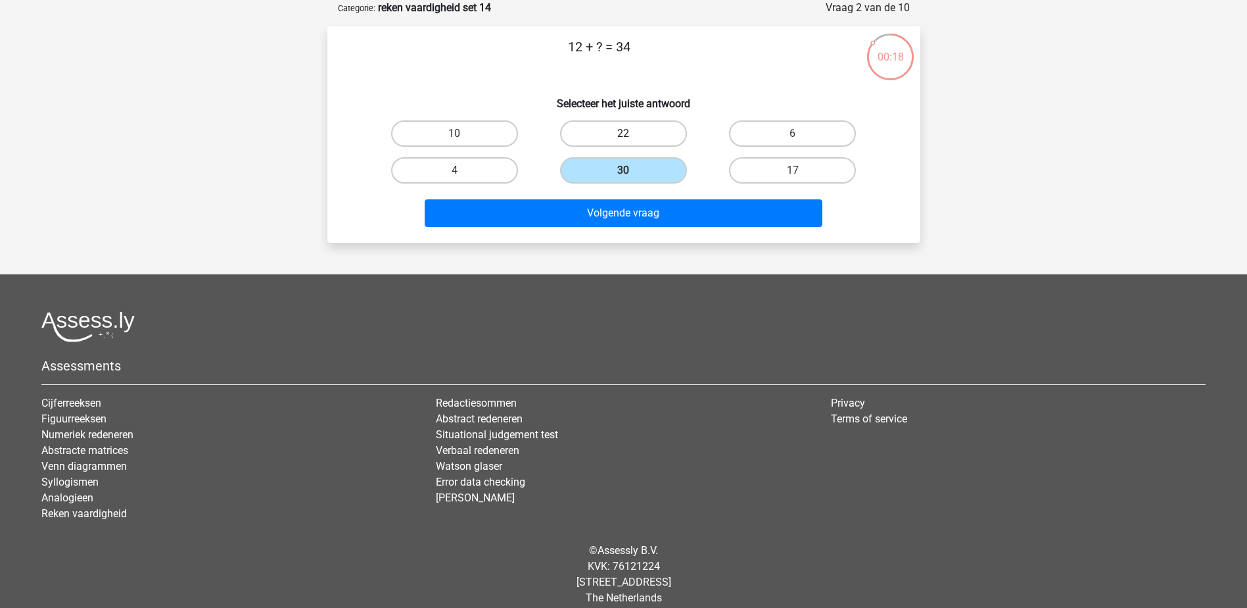
radio input "true"
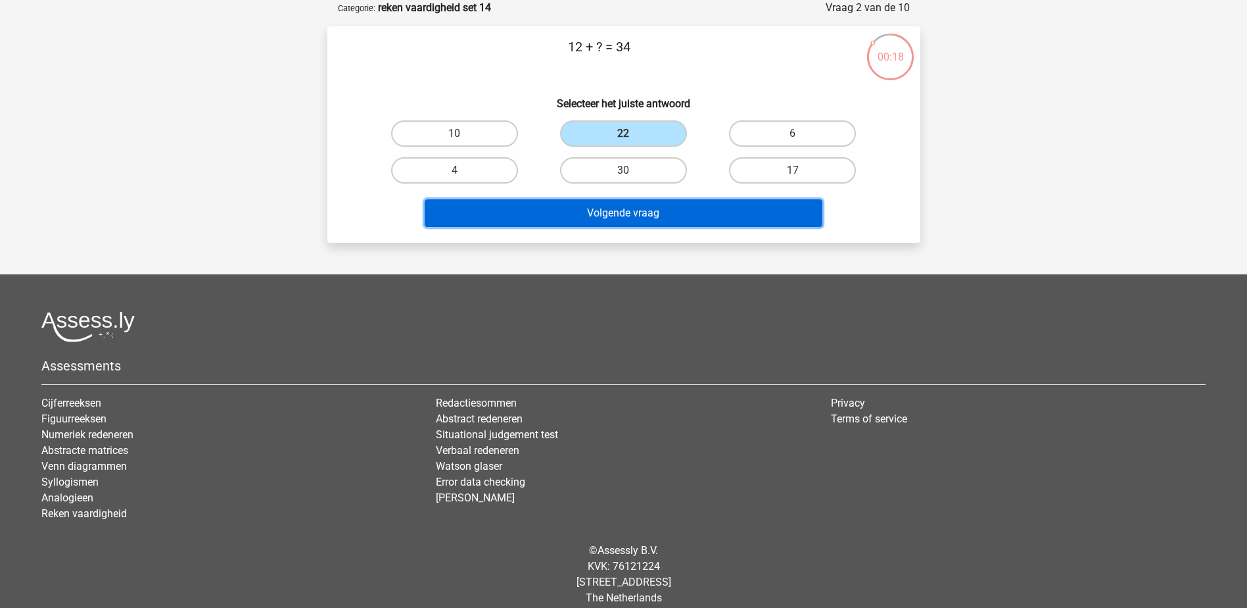
click at [659, 206] on button "Volgende vraag" at bounding box center [624, 213] width 398 height 28
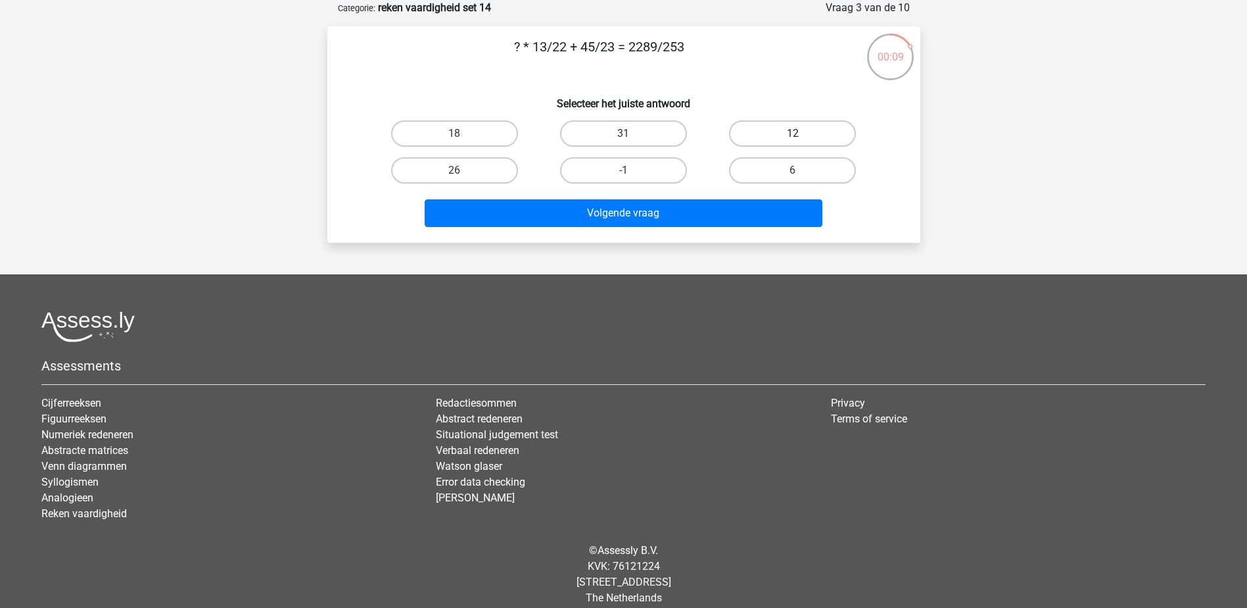
click at [742, 130] on label "12" at bounding box center [792, 133] width 127 height 26
click at [793, 133] on input "12" at bounding box center [797, 137] width 9 height 9
radio input "true"
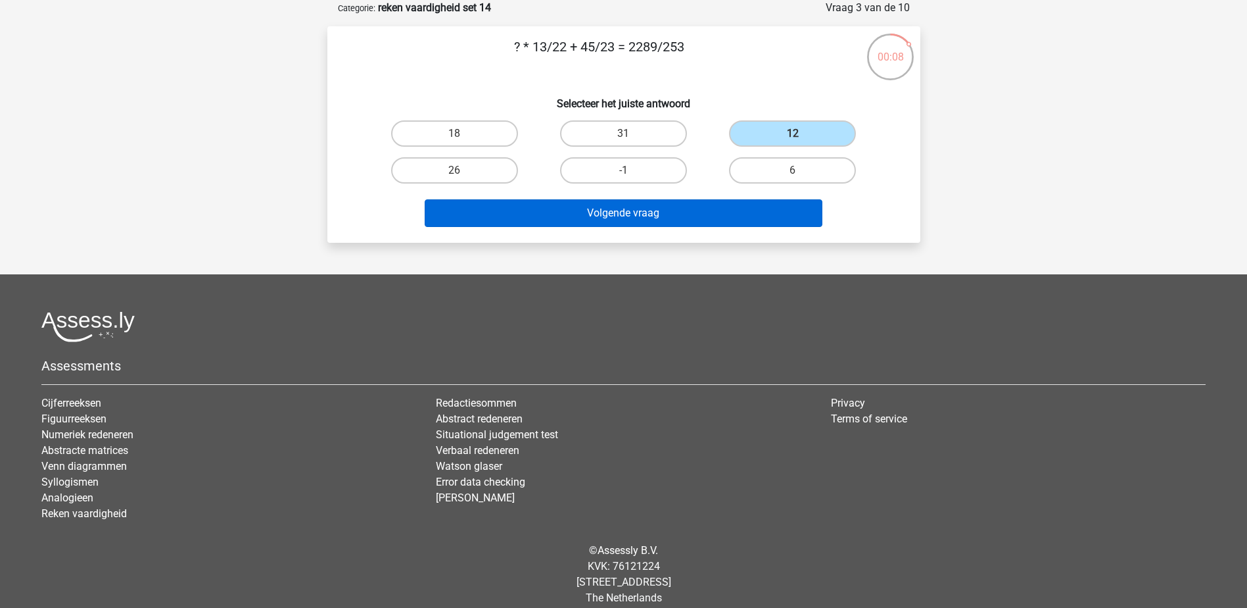
click at [735, 200] on div "Volgende vraag" at bounding box center [623, 210] width 551 height 43
click at [732, 208] on button "Volgende vraag" at bounding box center [624, 213] width 398 height 28
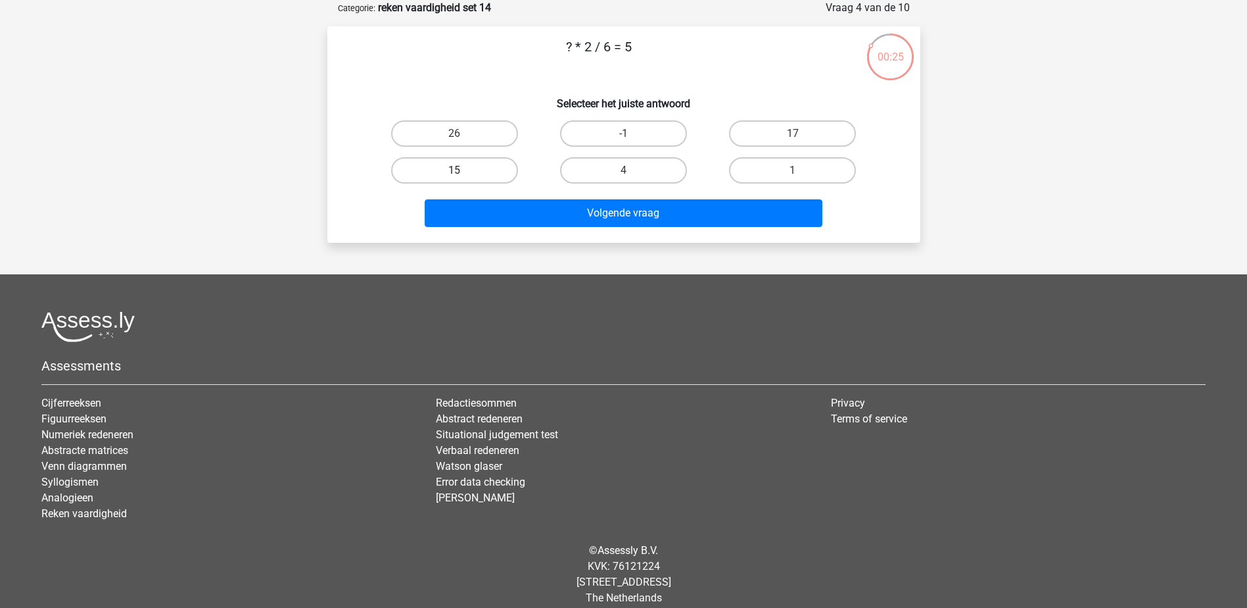
click at [485, 165] on label "15" at bounding box center [454, 170] width 127 height 26
click at [463, 170] on input "15" at bounding box center [458, 174] width 9 height 9
radio input "true"
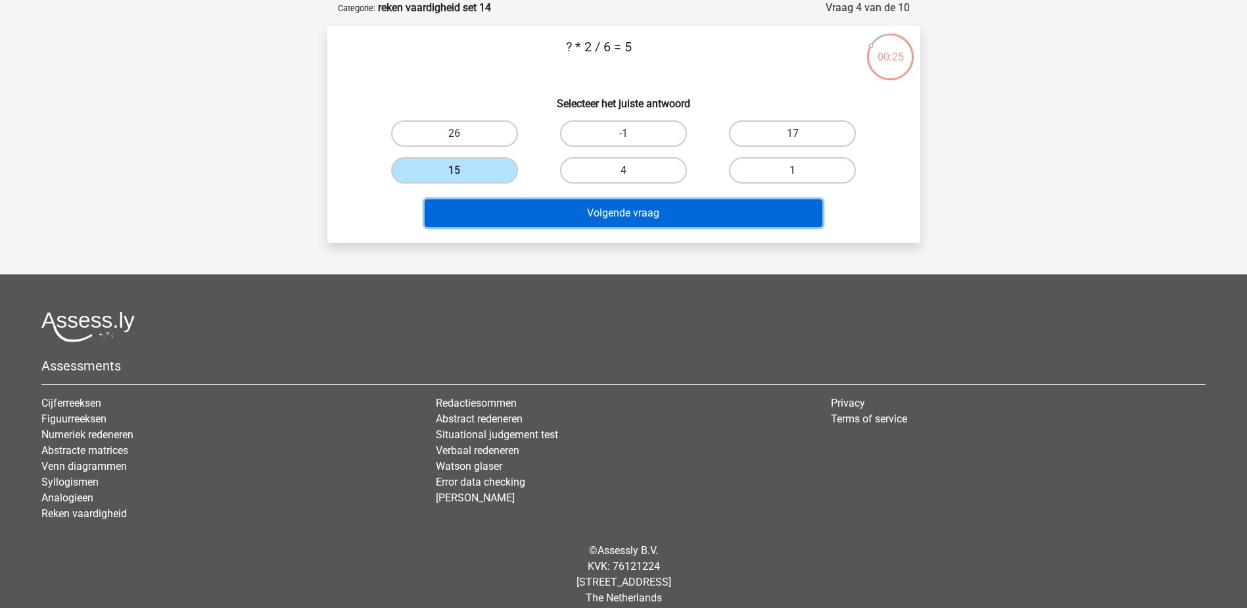
click at [544, 211] on button "Volgende vraag" at bounding box center [624, 213] width 398 height 28
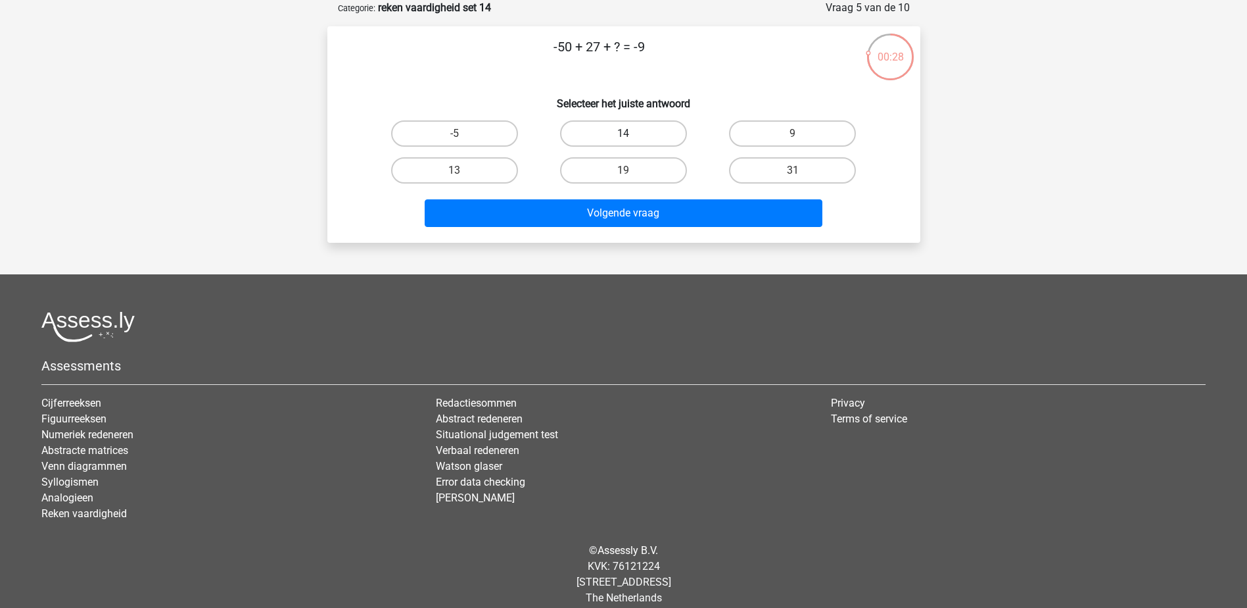
click at [611, 122] on label "14" at bounding box center [623, 133] width 127 height 26
click at [623, 133] on input "14" at bounding box center [627, 137] width 9 height 9
radio input "true"
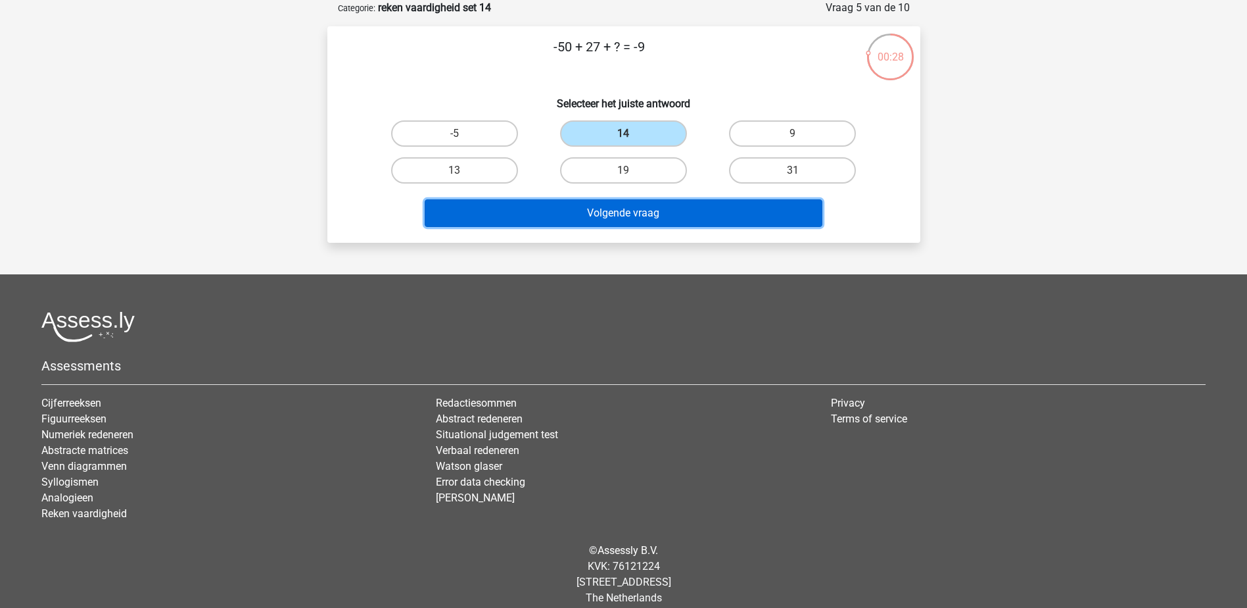
click at [664, 214] on button "Volgende vraag" at bounding box center [624, 213] width 398 height 28
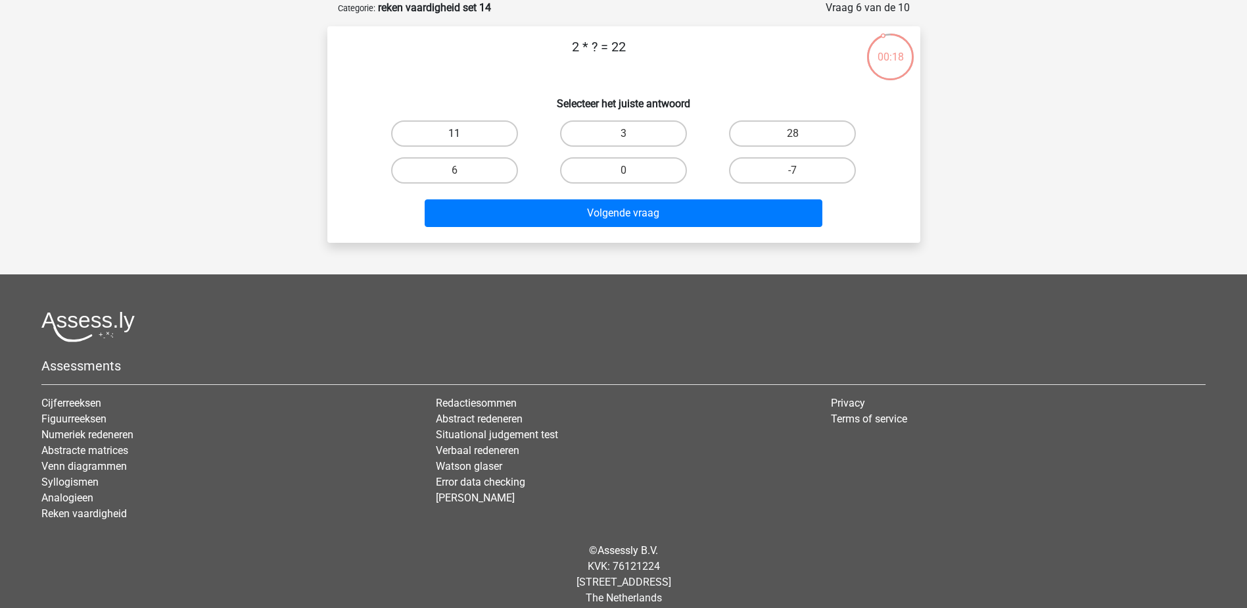
click at [508, 122] on label "11" at bounding box center [454, 133] width 127 height 26
click at [463, 133] on input "11" at bounding box center [458, 137] width 9 height 9
radio input "true"
click at [548, 199] on div "Volgende vraag" at bounding box center [623, 210] width 551 height 43
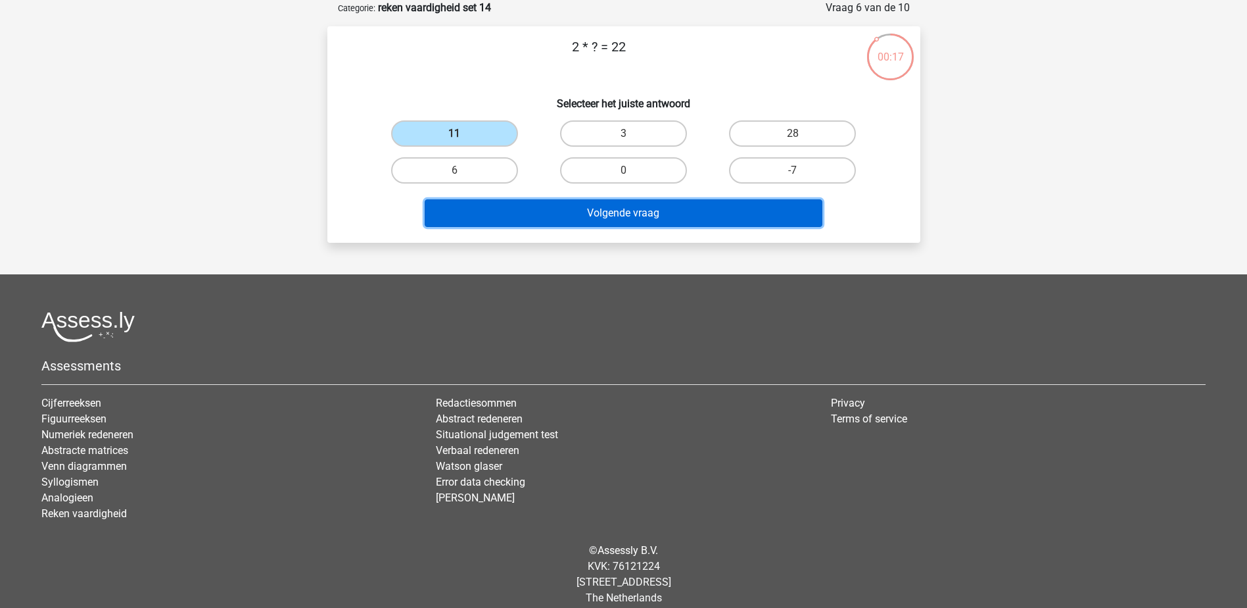
click at [608, 210] on button "Volgende vraag" at bounding box center [624, 213] width 398 height 28
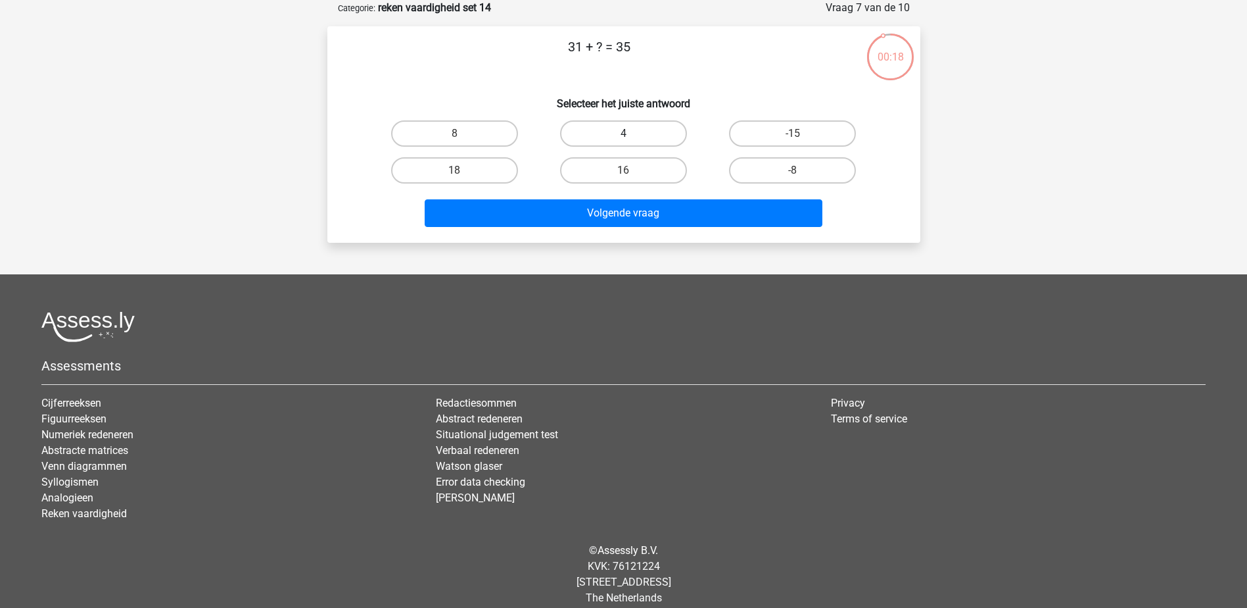
drag, startPoint x: 606, startPoint y: 118, endPoint x: 615, endPoint y: 133, distance: 18.6
click at [608, 120] on div "4" at bounding box center [623, 133] width 169 height 37
click at [617, 137] on label "4" at bounding box center [623, 133] width 127 height 26
click at [623, 137] on input "4" at bounding box center [627, 137] width 9 height 9
radio input "true"
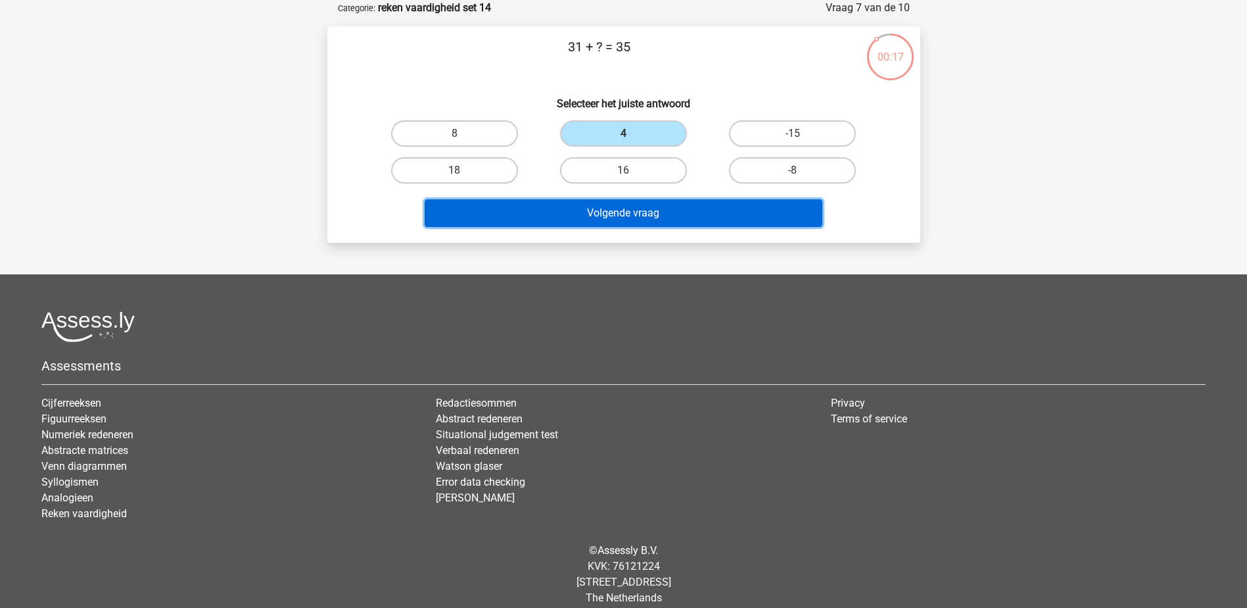
click at [634, 210] on button "Volgende vraag" at bounding box center [624, 213] width 398 height 28
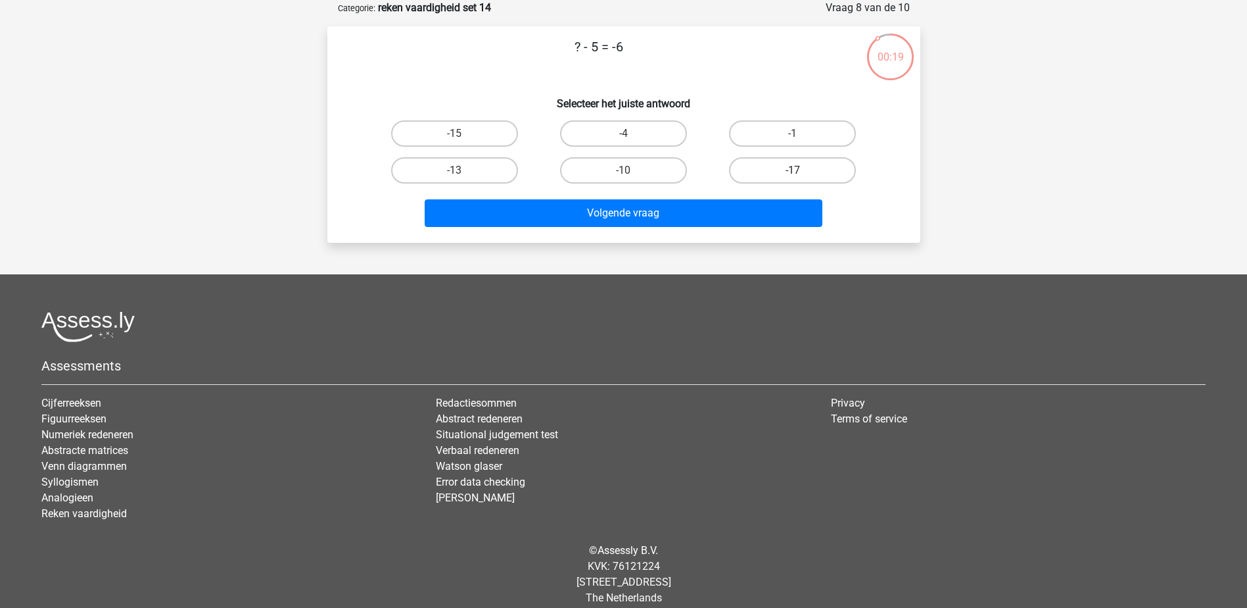
drag, startPoint x: 775, startPoint y: 130, endPoint x: 775, endPoint y: 164, distance: 33.5
click at [775, 130] on label "-1" at bounding box center [792, 133] width 127 height 26
click at [793, 133] on input "-1" at bounding box center [797, 137] width 9 height 9
radio input "true"
click at [772, 197] on div "Volgende vraag" at bounding box center [623, 210] width 551 height 43
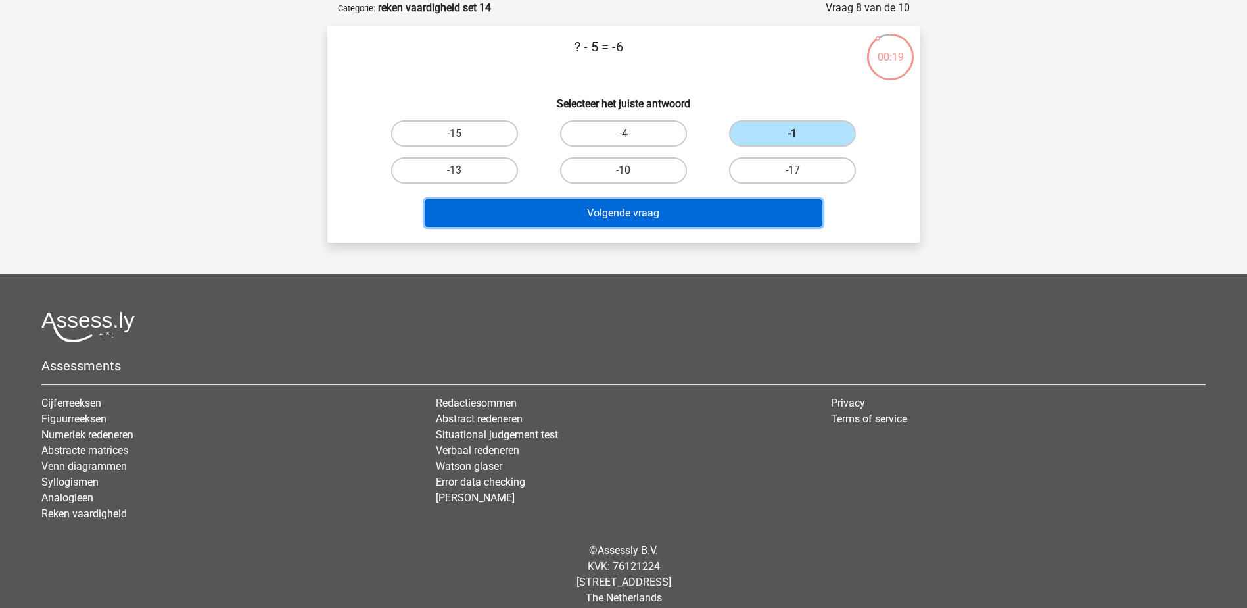
click at [797, 212] on button "Volgende vraag" at bounding box center [624, 213] width 398 height 28
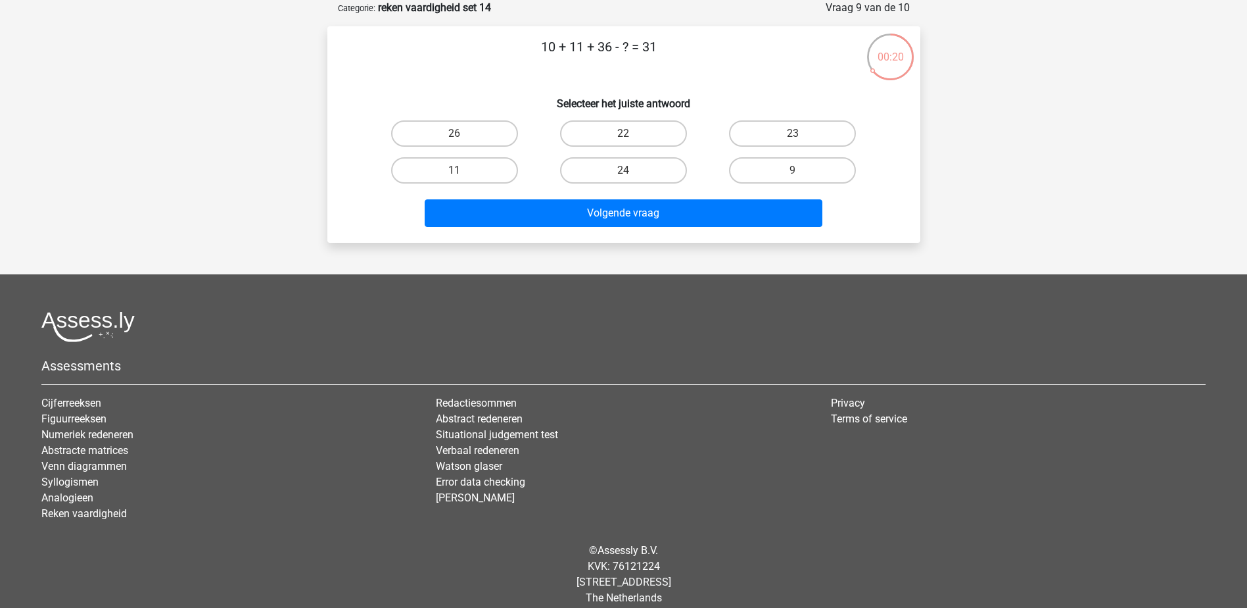
click at [530, 144] on div "26" at bounding box center [454, 133] width 158 height 26
click at [508, 139] on label "26" at bounding box center [454, 133] width 127 height 26
click at [463, 139] on input "26" at bounding box center [458, 137] width 9 height 9
radio input "true"
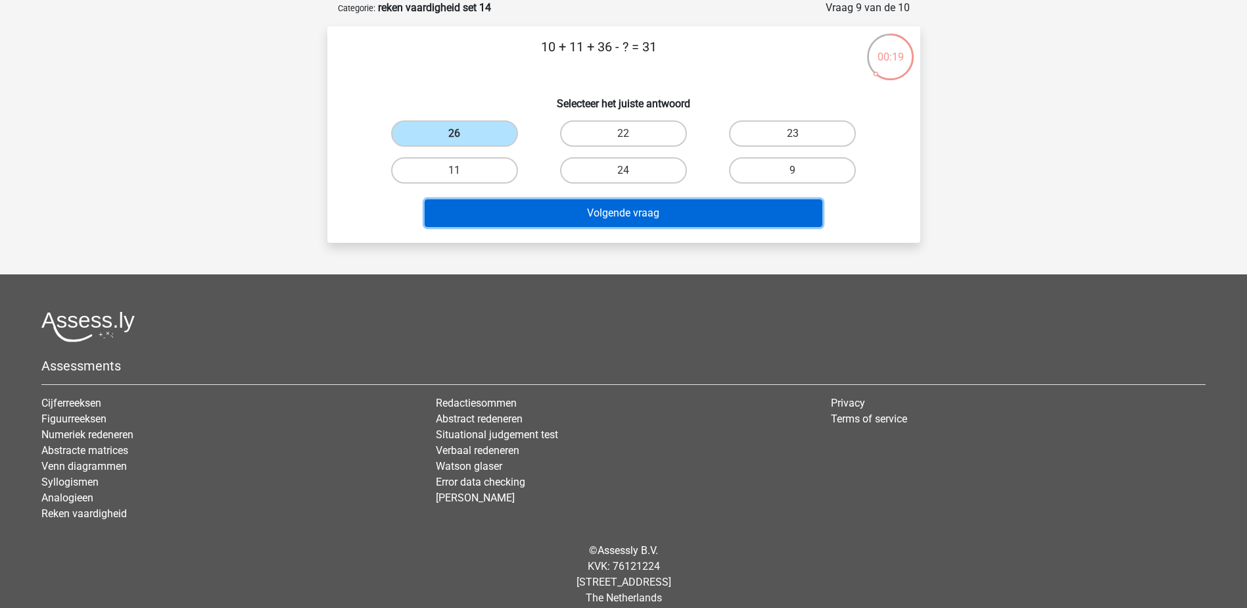
click at [546, 212] on button "Volgende vraag" at bounding box center [624, 213] width 398 height 28
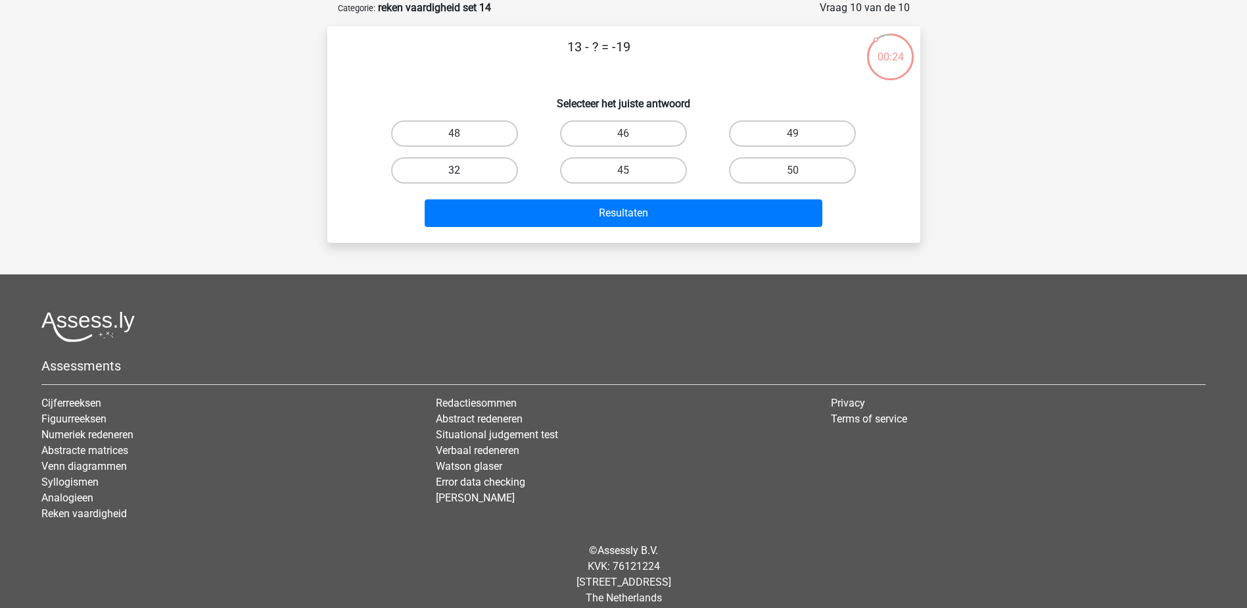
click at [499, 172] on label "32" at bounding box center [454, 170] width 127 height 26
click at [463, 172] on input "32" at bounding box center [458, 174] width 9 height 9
radio input "true"
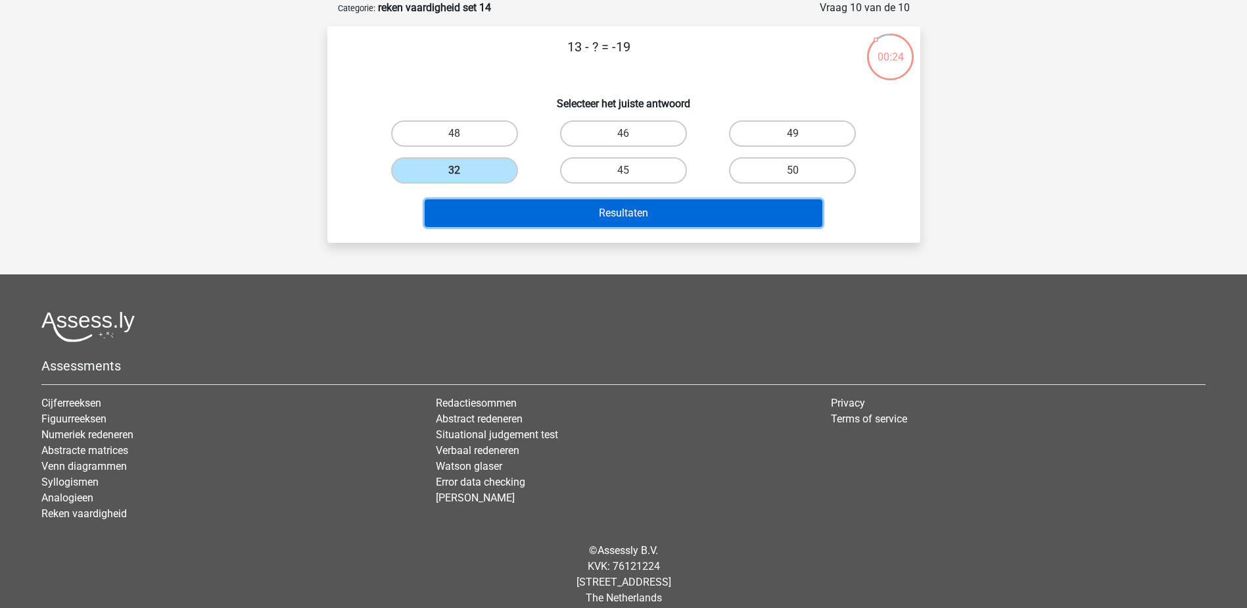
drag, startPoint x: 516, startPoint y: 212, endPoint x: 525, endPoint y: 208, distance: 10.0
click at [516, 211] on button "Resultaten" at bounding box center [624, 213] width 398 height 28
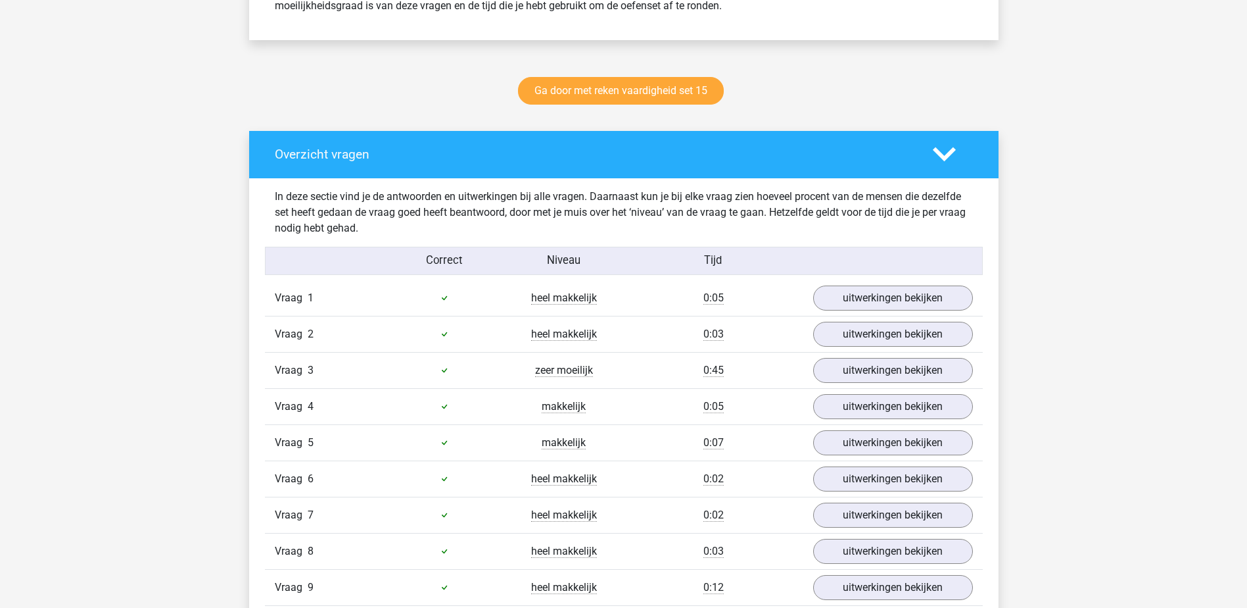
scroll to position [723, 0]
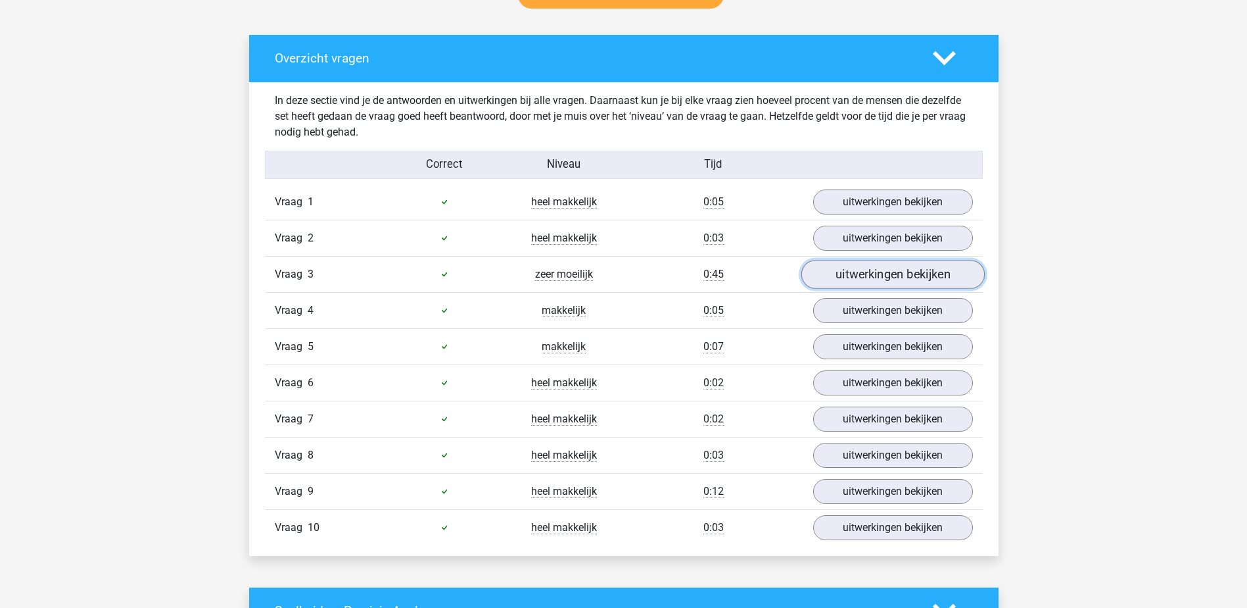
click at [845, 274] on link "uitwerkingen bekijken" at bounding box center [892, 274] width 183 height 29
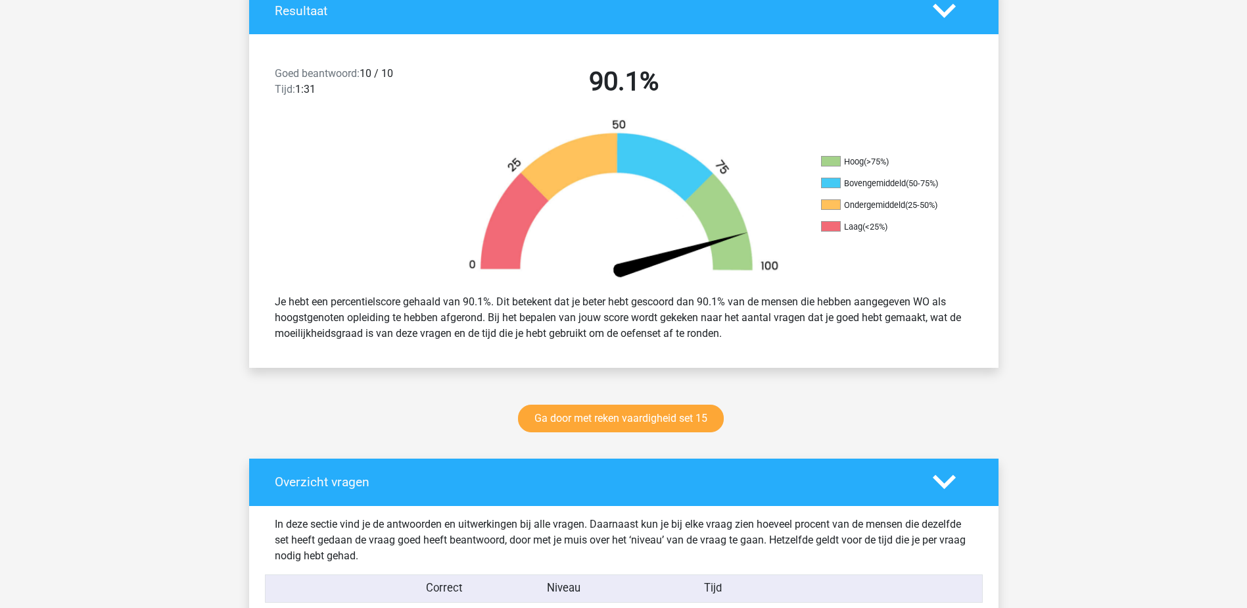
scroll to position [329, 0]
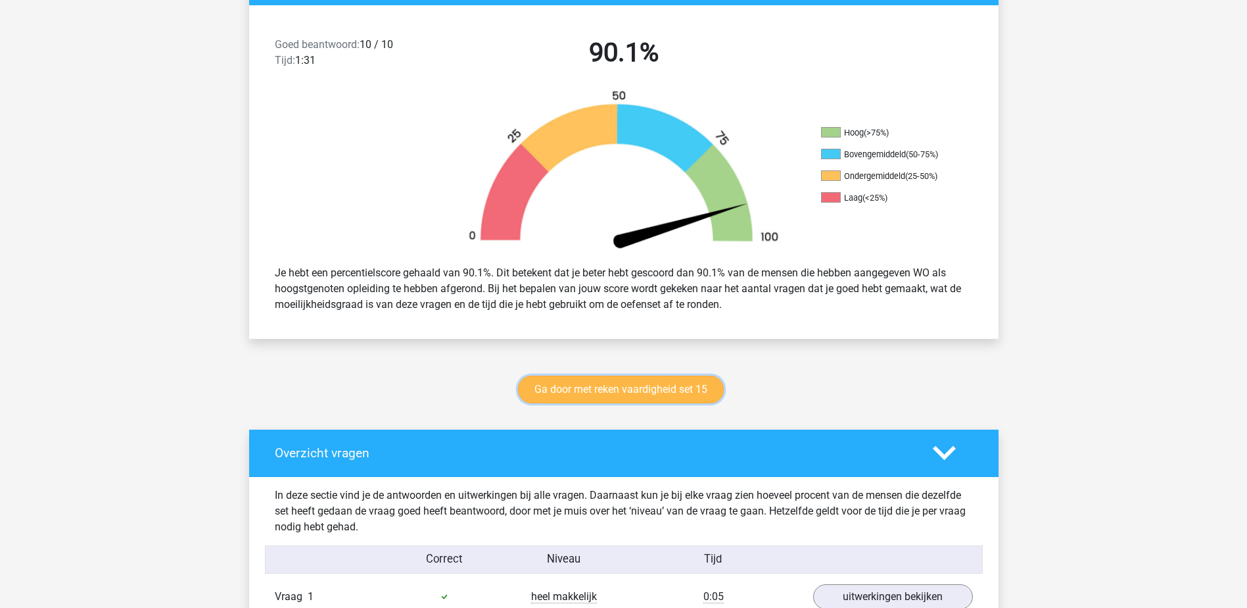
click at [677, 393] on link "Ga door met reken vaardigheid set 15" at bounding box center [621, 389] width 206 height 28
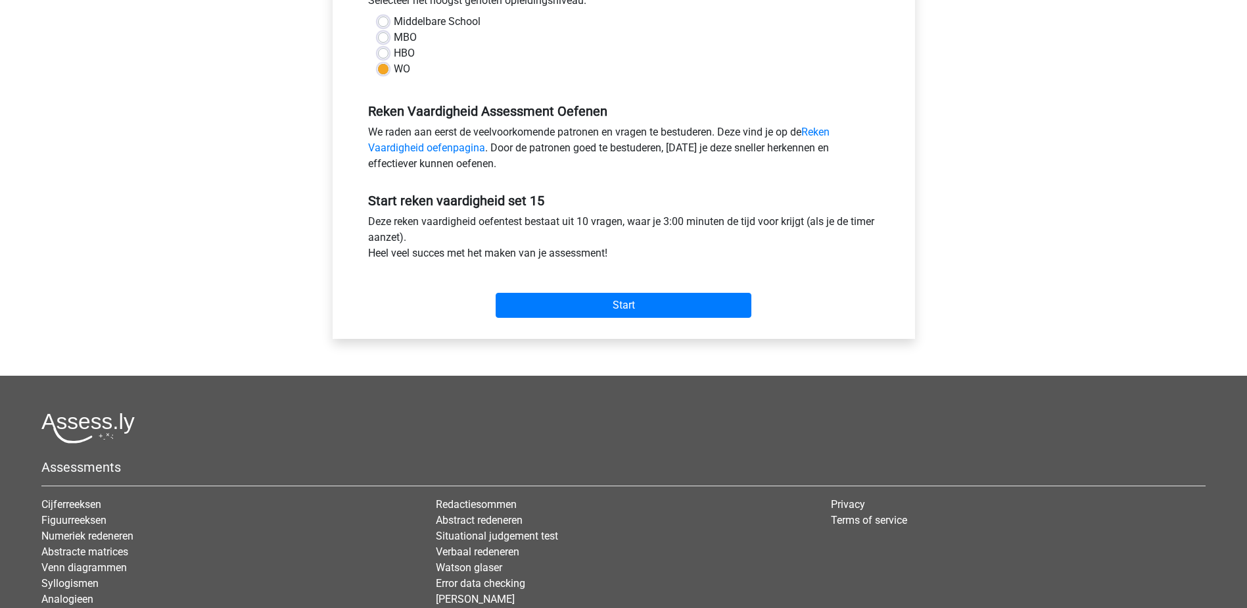
scroll to position [329, 0]
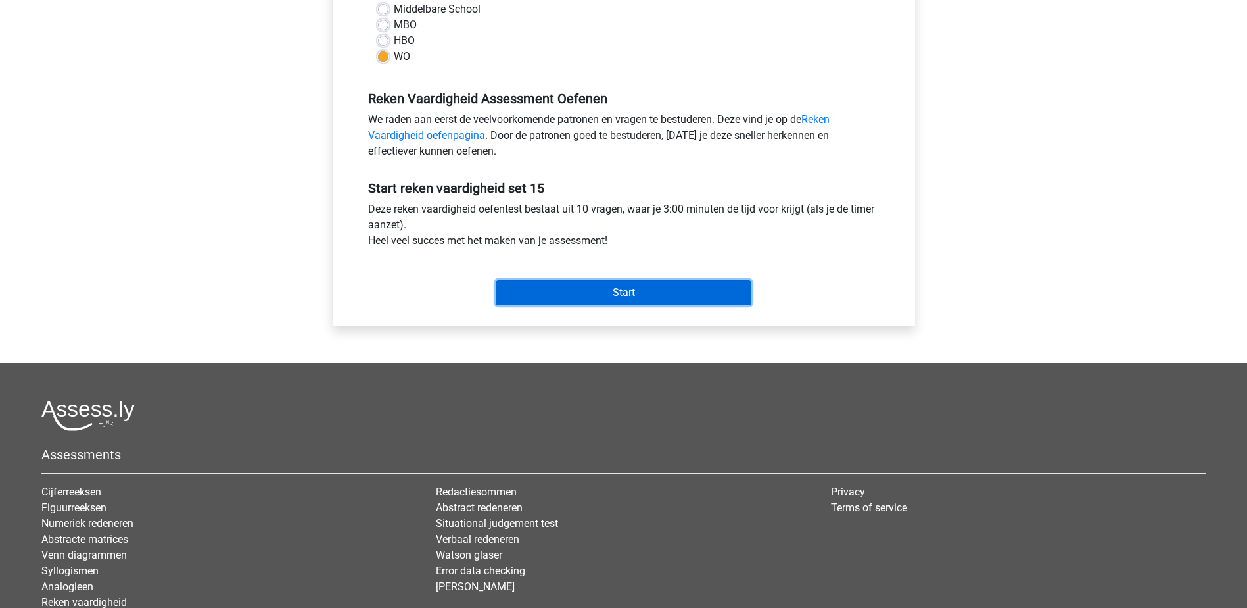
click at [642, 298] on input "Start" at bounding box center [624, 292] width 256 height 25
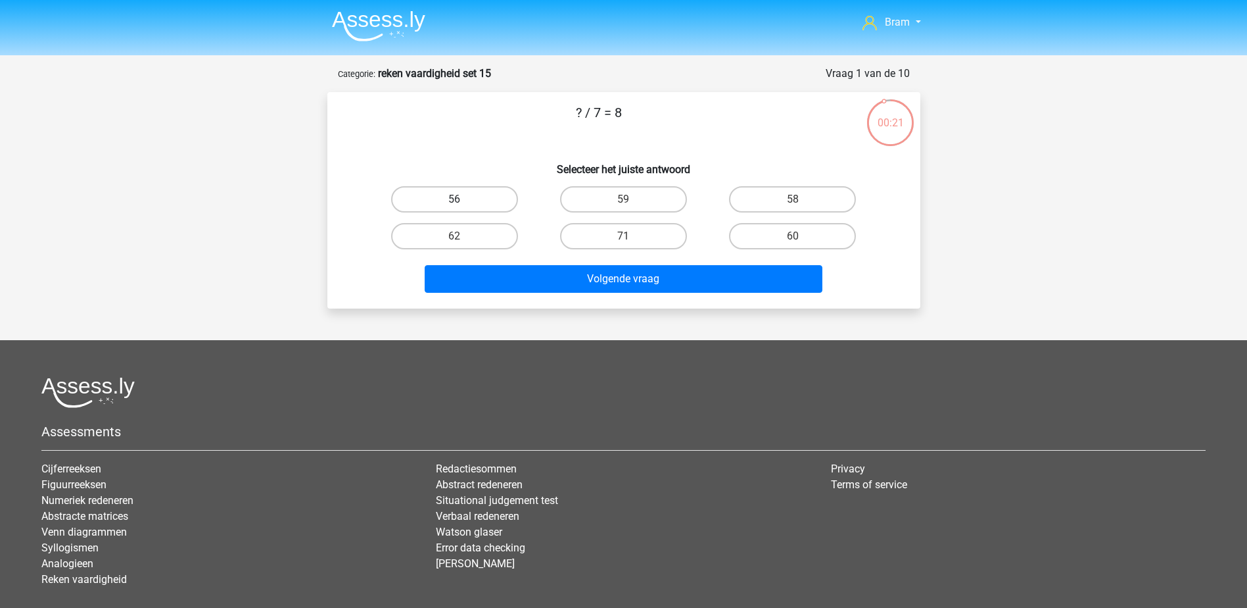
click at [474, 193] on label "56" at bounding box center [454, 199] width 127 height 26
click at [463, 199] on input "56" at bounding box center [458, 203] width 9 height 9
radio input "true"
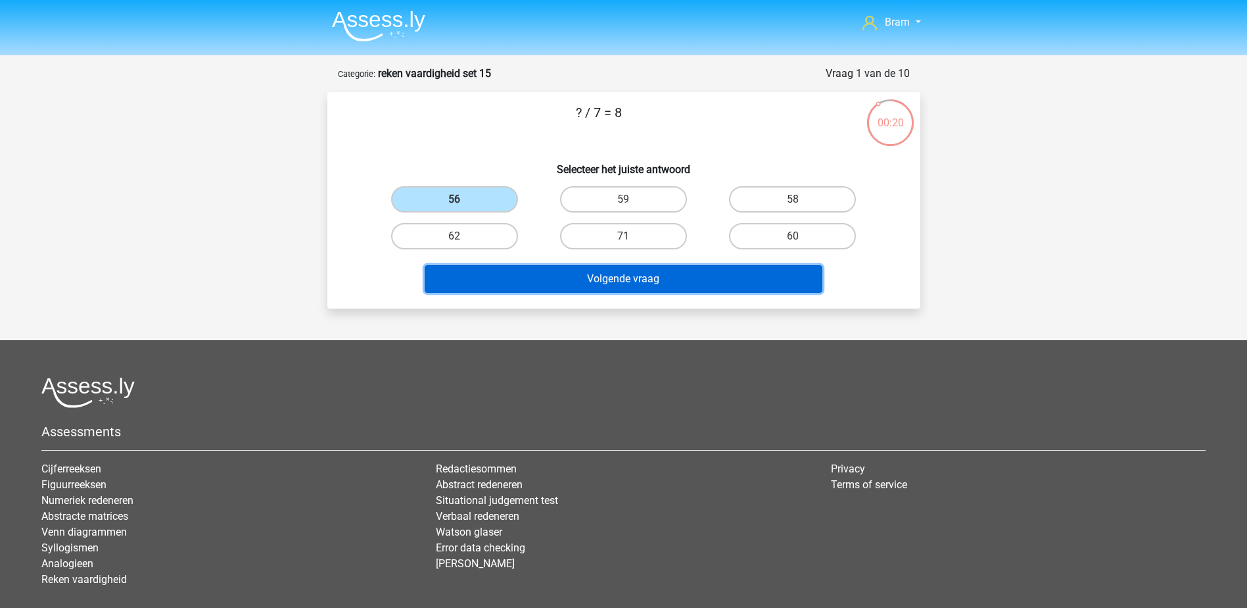
click at [552, 283] on button "Volgende vraag" at bounding box center [624, 279] width 398 height 28
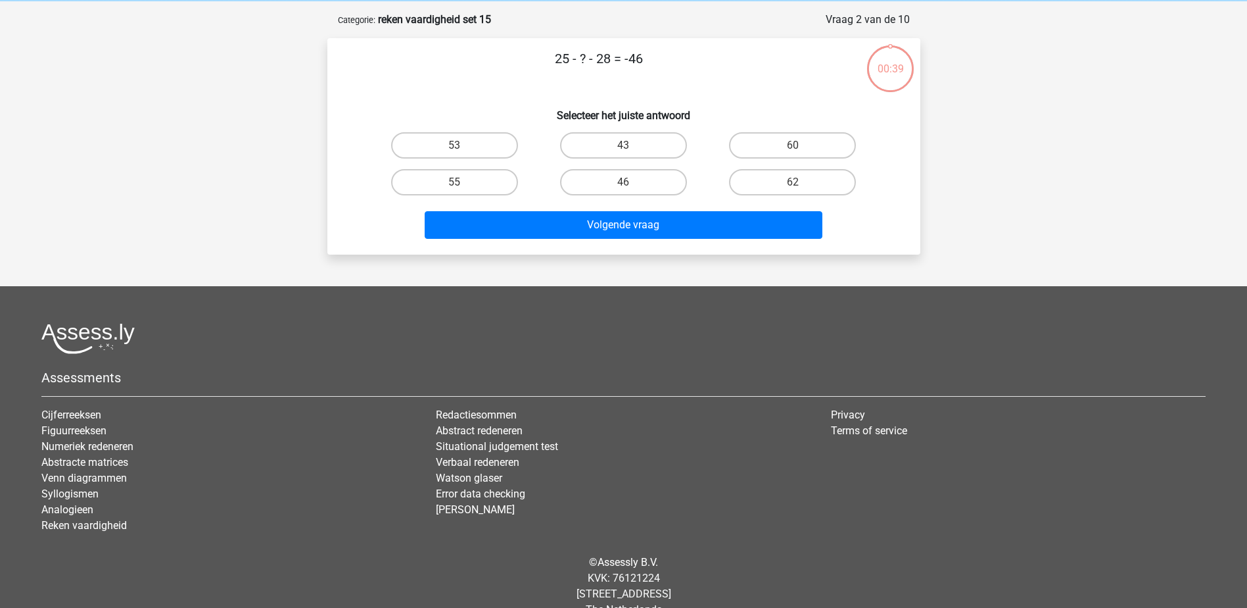
scroll to position [66, 0]
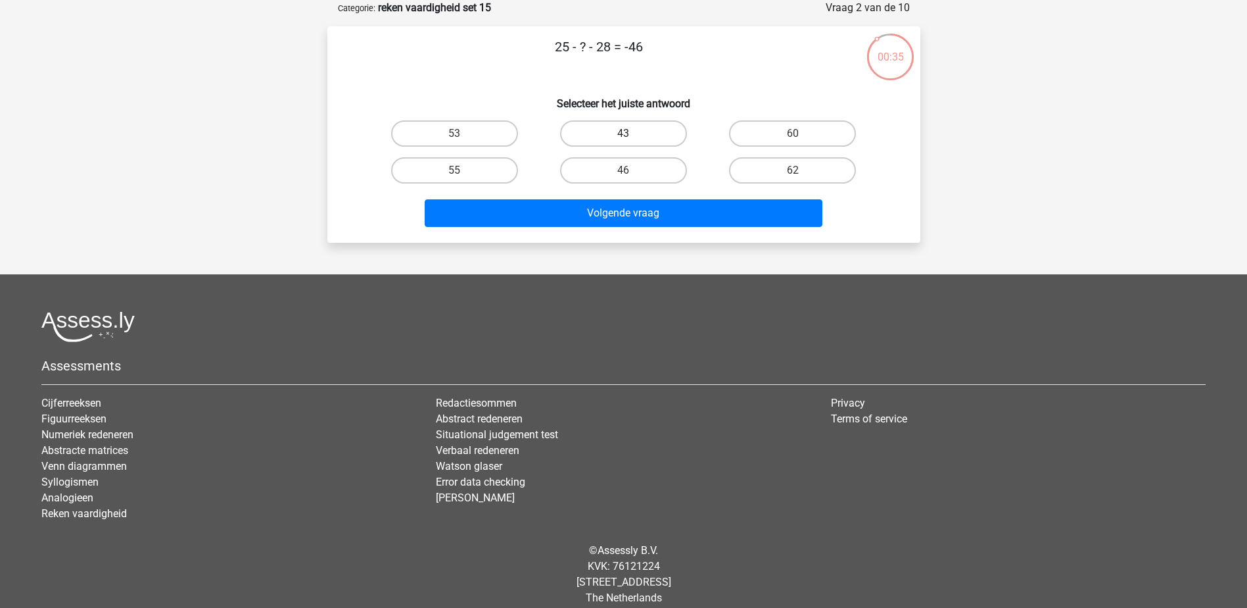
click at [623, 126] on label "43" at bounding box center [623, 133] width 127 height 26
click at [623, 133] on input "43" at bounding box center [627, 137] width 9 height 9
radio input "true"
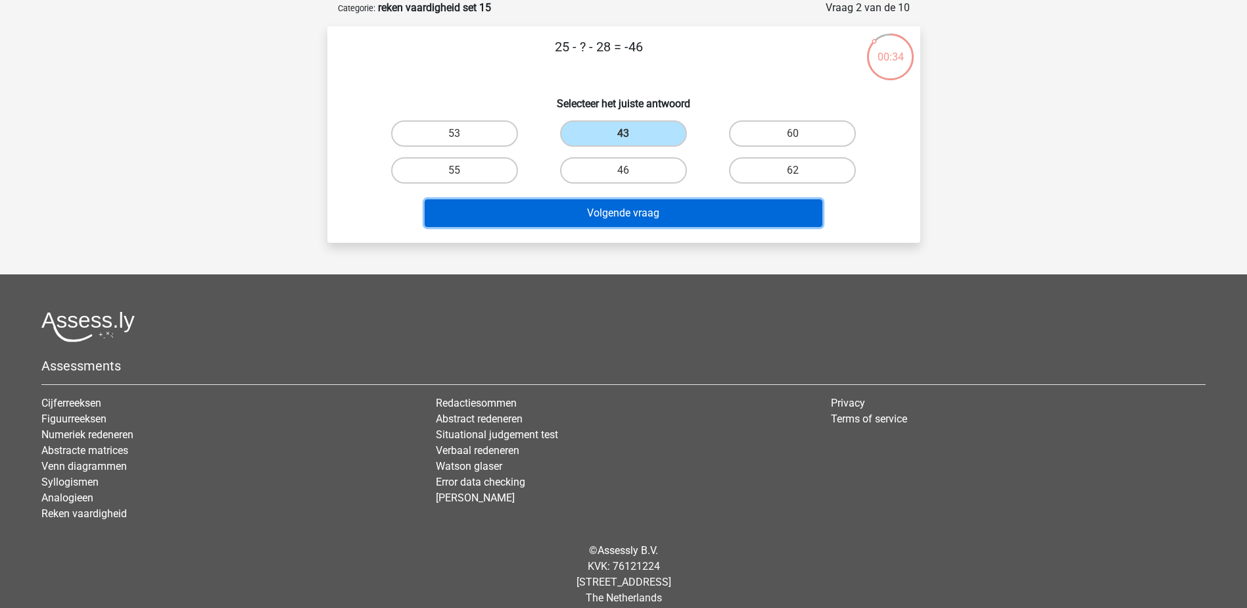
click at [648, 220] on button "Volgende vraag" at bounding box center [624, 213] width 398 height 28
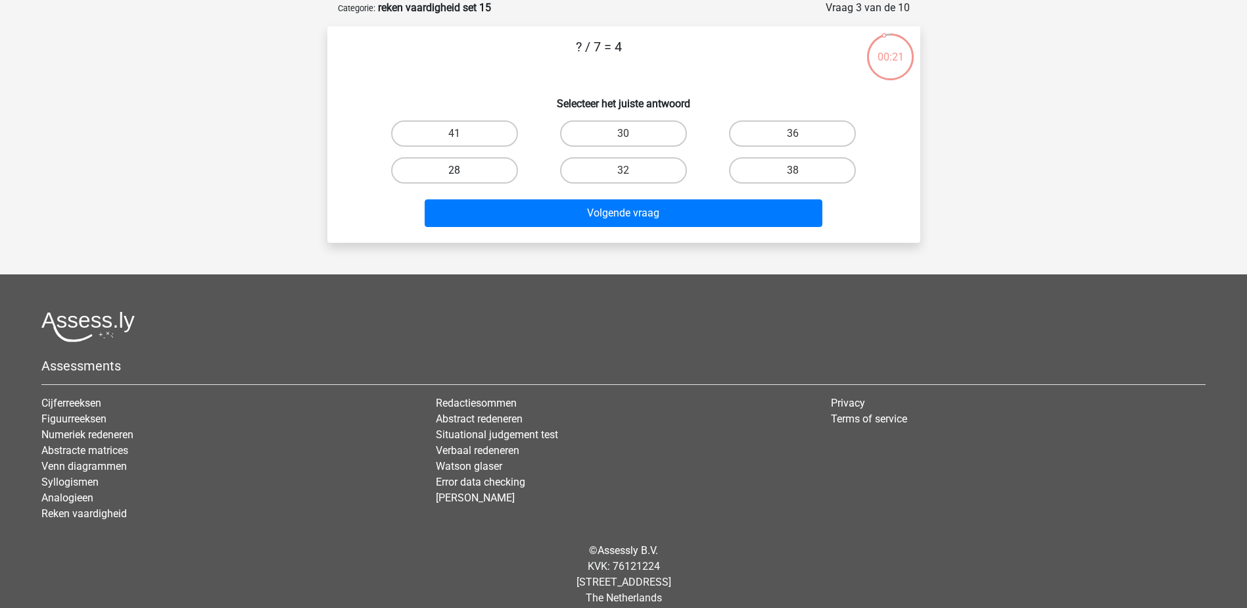
click at [512, 166] on label "28" at bounding box center [454, 170] width 127 height 26
click at [463, 170] on input "28" at bounding box center [458, 174] width 9 height 9
radio input "true"
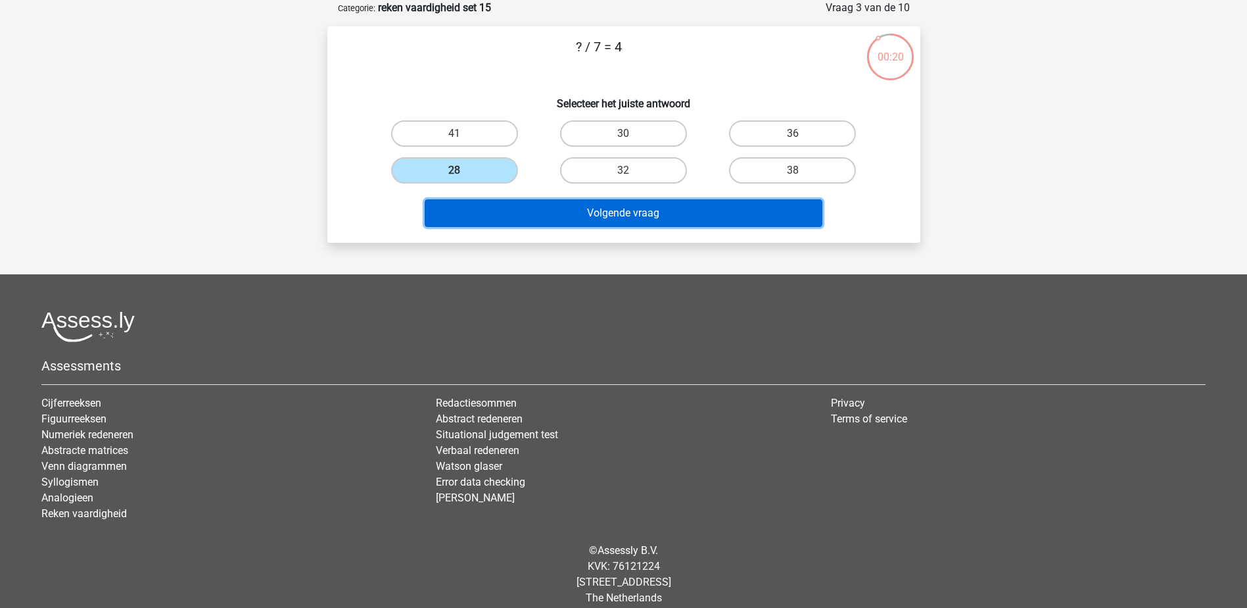
click at [531, 224] on button "Volgende vraag" at bounding box center [624, 213] width 398 height 28
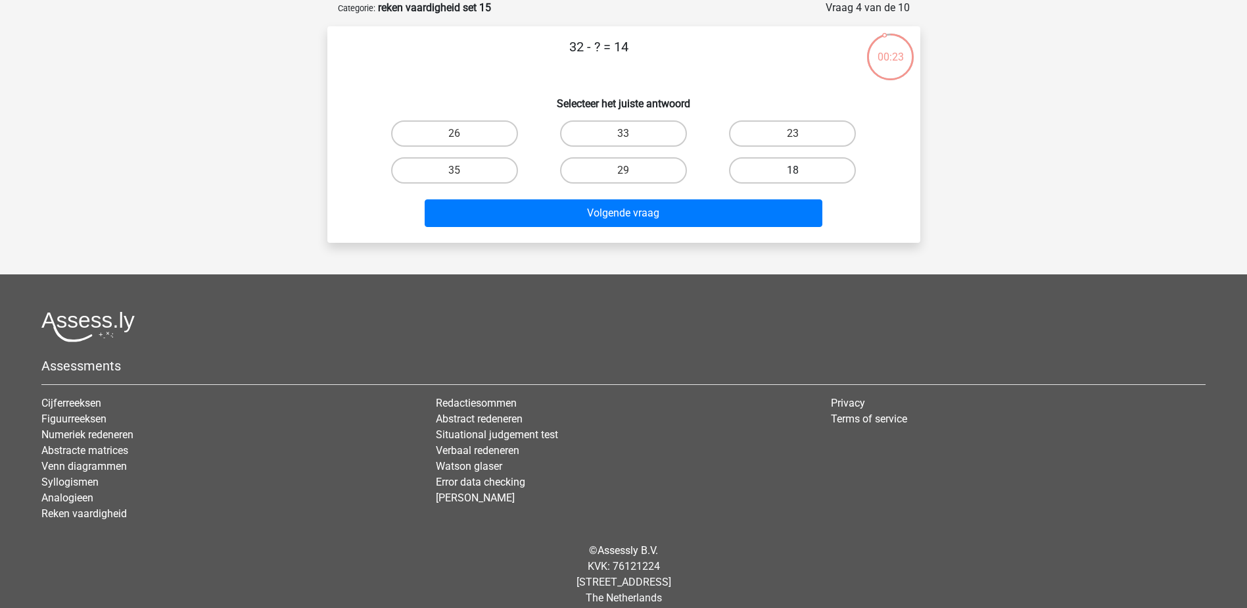
click at [784, 168] on label "18" at bounding box center [792, 170] width 127 height 26
click at [793, 170] on input "18" at bounding box center [797, 174] width 9 height 9
radio input "true"
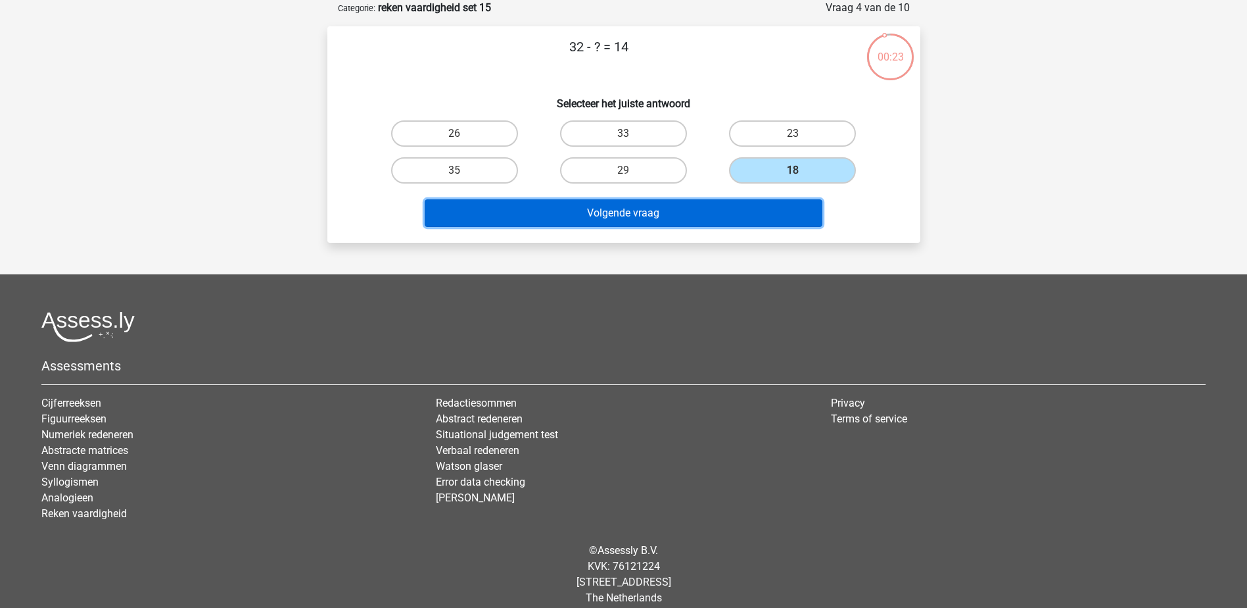
click at [779, 210] on button "Volgende vraag" at bounding box center [624, 213] width 398 height 28
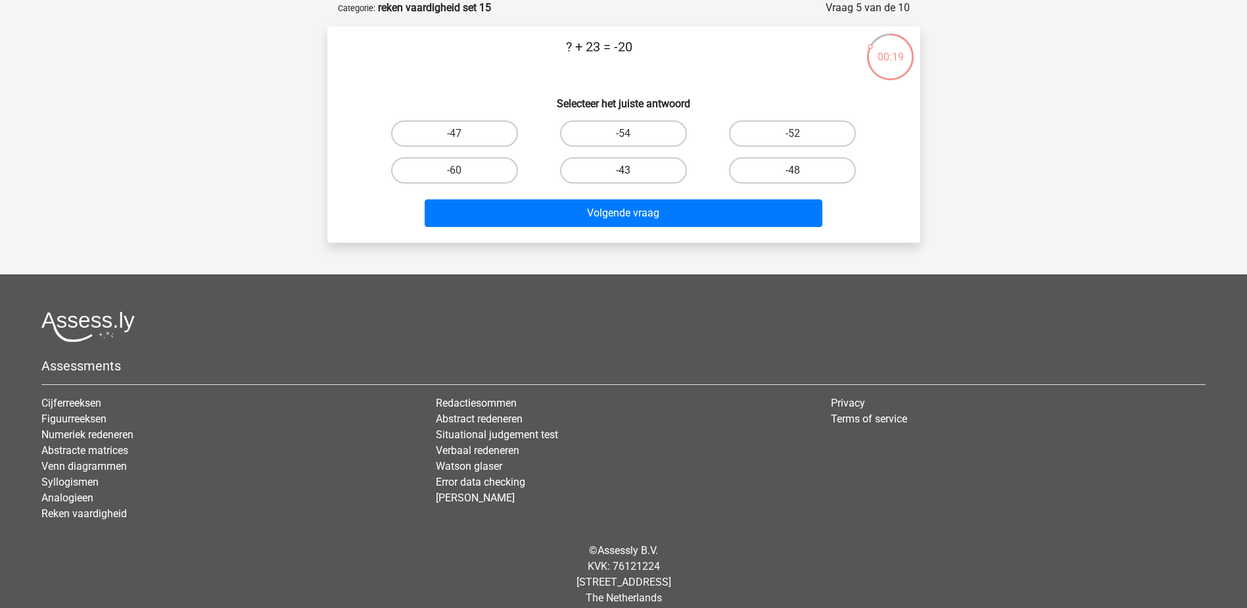
click at [661, 172] on label "-43" at bounding box center [623, 170] width 127 height 26
click at [632, 172] on input "-43" at bounding box center [627, 174] width 9 height 9
radio input "true"
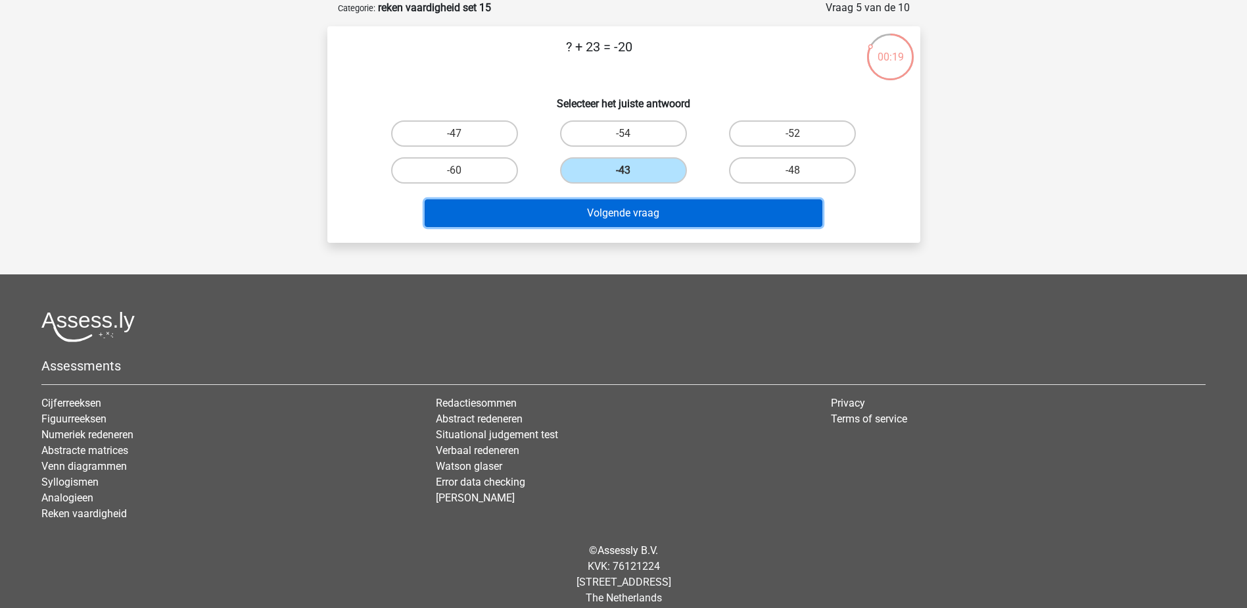
click at [667, 212] on button "Volgende vraag" at bounding box center [624, 213] width 398 height 28
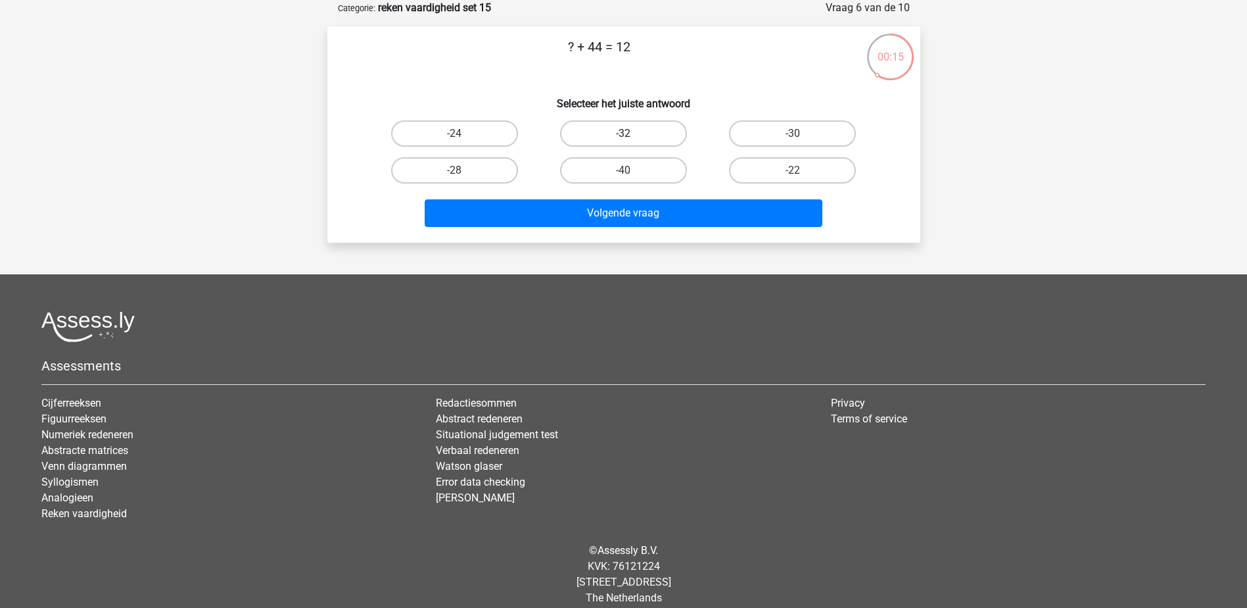
click at [617, 139] on label "-32" at bounding box center [623, 133] width 127 height 26
click at [623, 139] on input "-32" at bounding box center [627, 137] width 9 height 9
radio input "true"
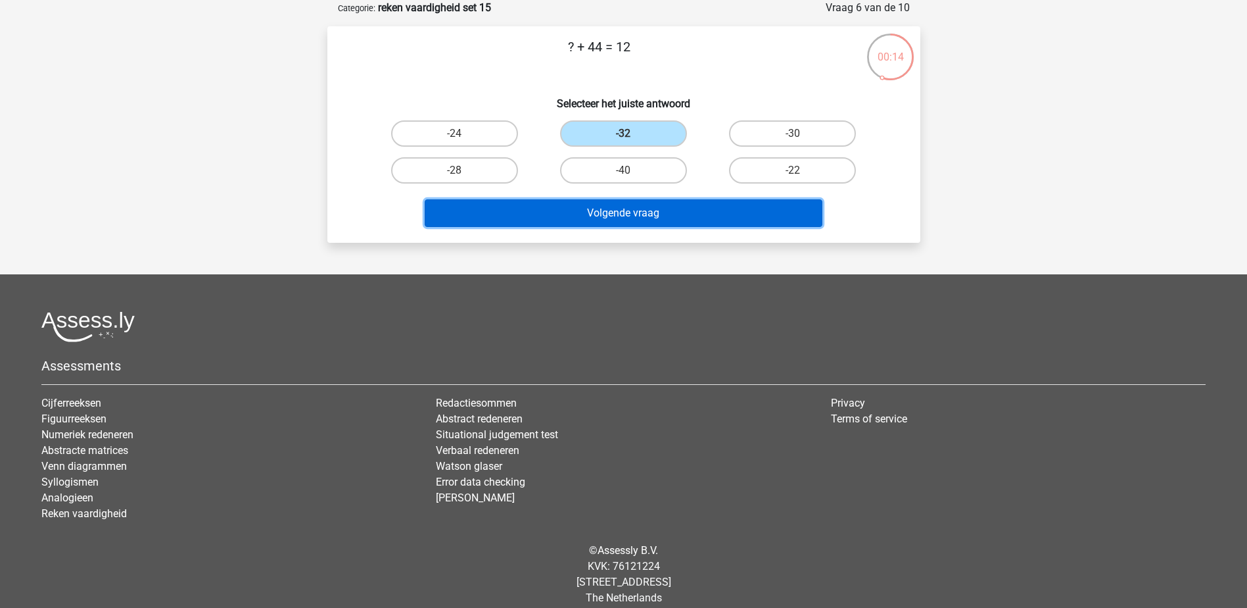
click at [648, 214] on button "Volgende vraag" at bounding box center [624, 213] width 398 height 28
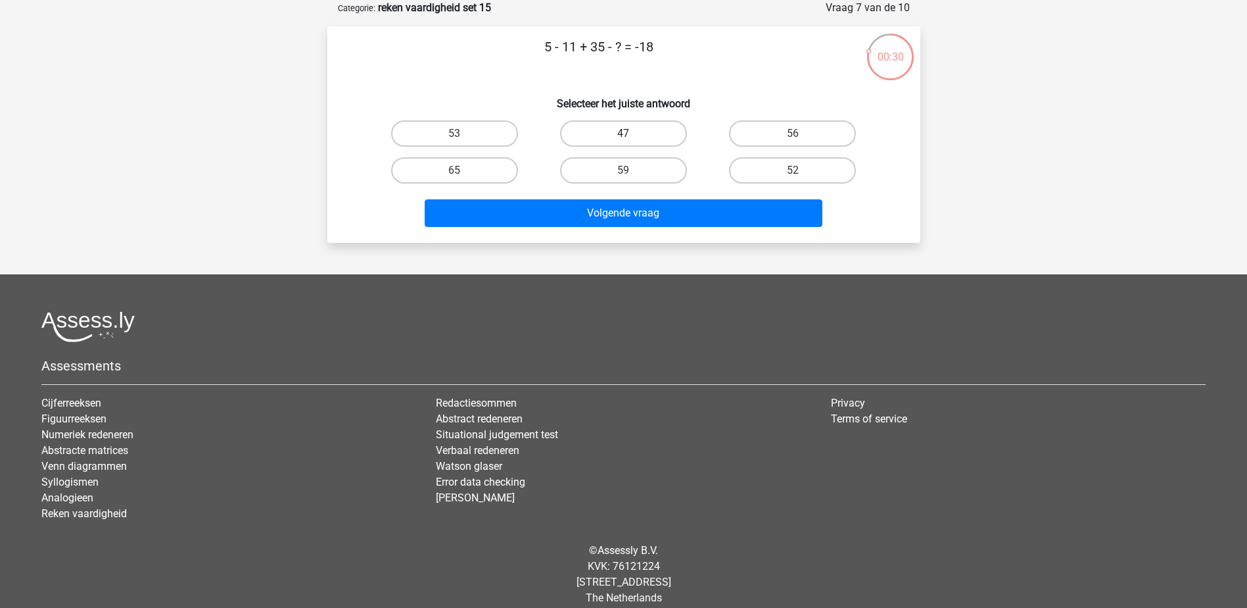
drag, startPoint x: 650, startPoint y: 139, endPoint x: 650, endPoint y: 170, distance: 30.9
click at [650, 138] on label "47" at bounding box center [623, 133] width 127 height 26
click at [632, 138] on input "47" at bounding box center [627, 137] width 9 height 9
radio input "true"
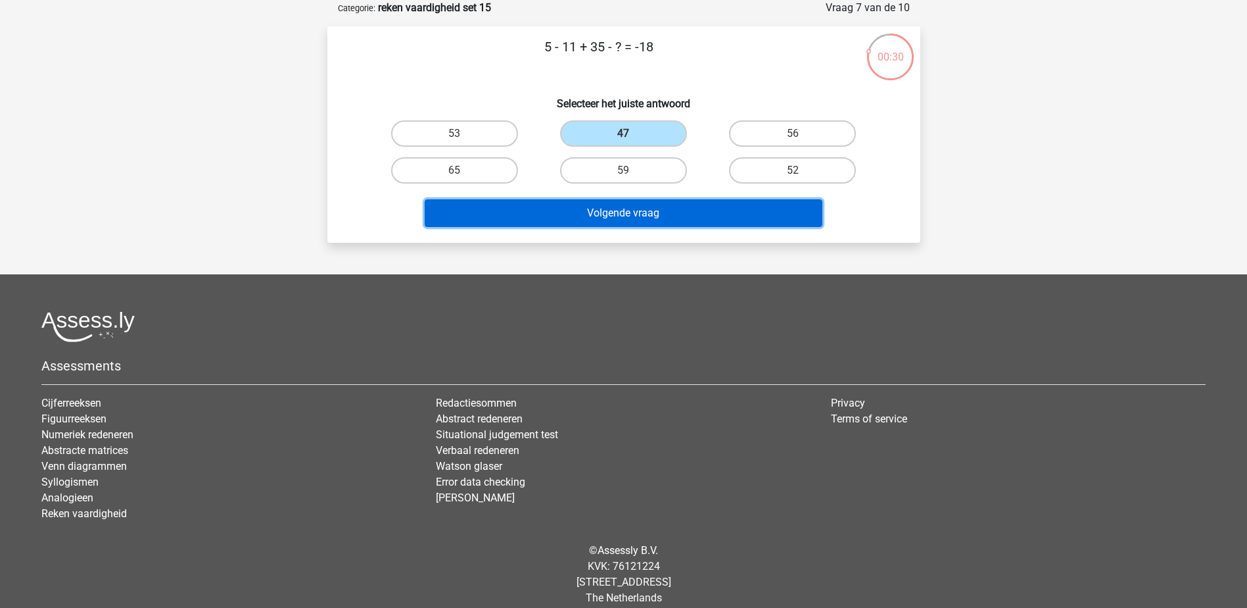
click at [660, 214] on button "Volgende vraag" at bounding box center [624, 213] width 398 height 28
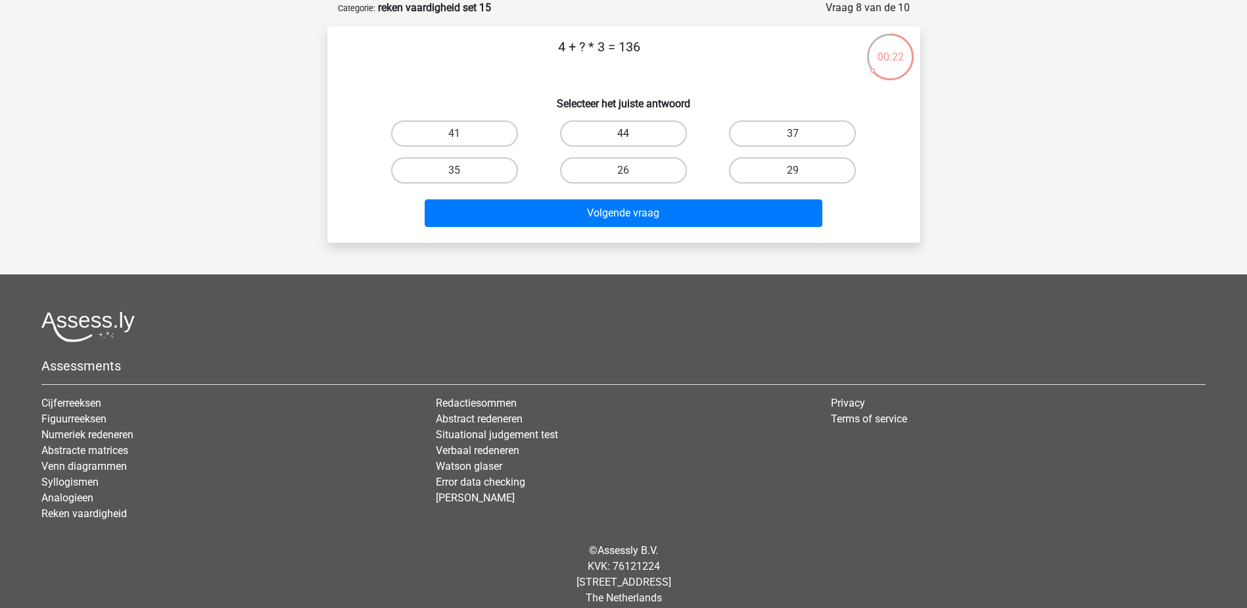
click at [678, 128] on label "44" at bounding box center [623, 133] width 127 height 26
click at [632, 133] on input "44" at bounding box center [627, 137] width 9 height 9
radio input "true"
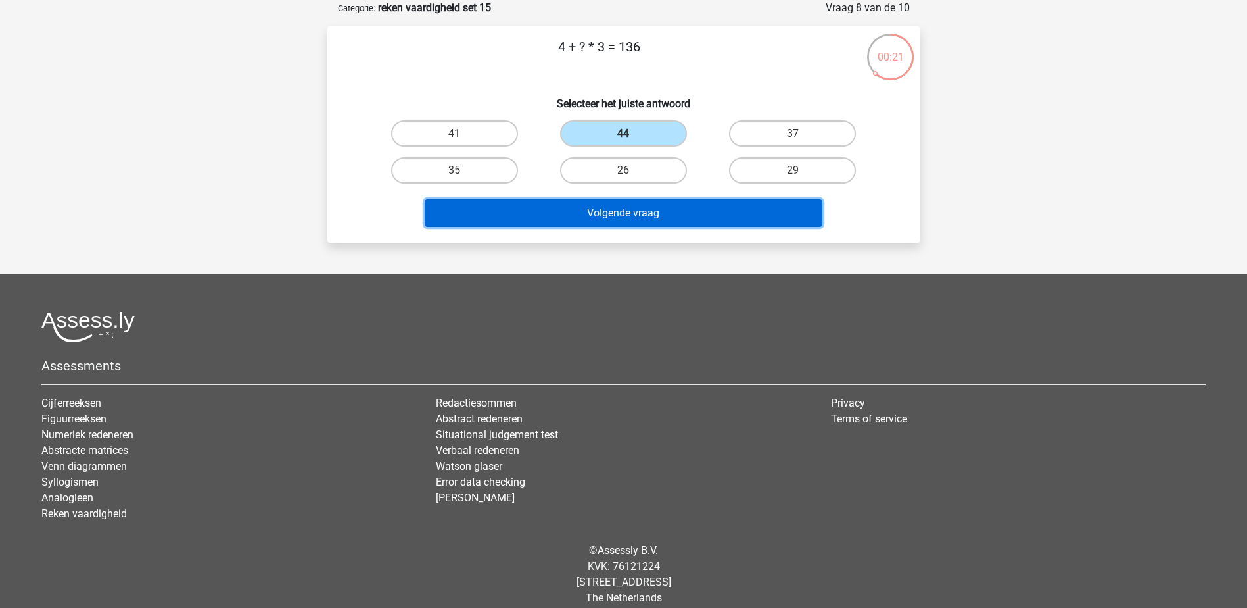
click at [702, 227] on button "Volgende vraag" at bounding box center [624, 213] width 398 height 28
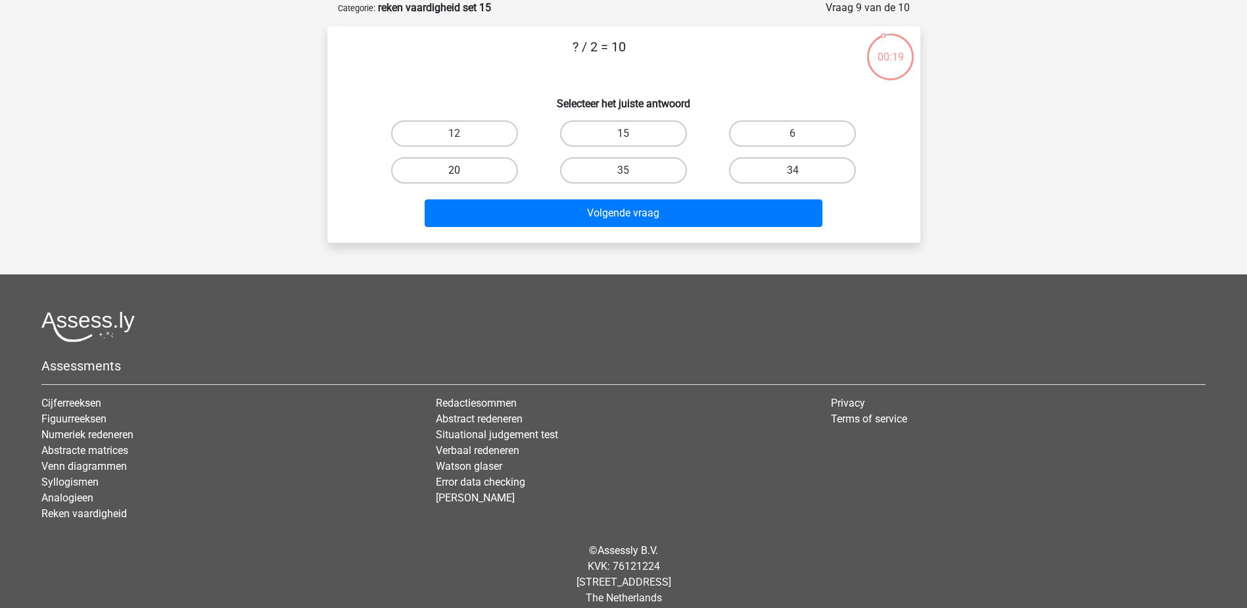
click at [464, 167] on label "20" at bounding box center [454, 170] width 127 height 26
click at [463, 170] on input "20" at bounding box center [458, 174] width 9 height 9
radio input "true"
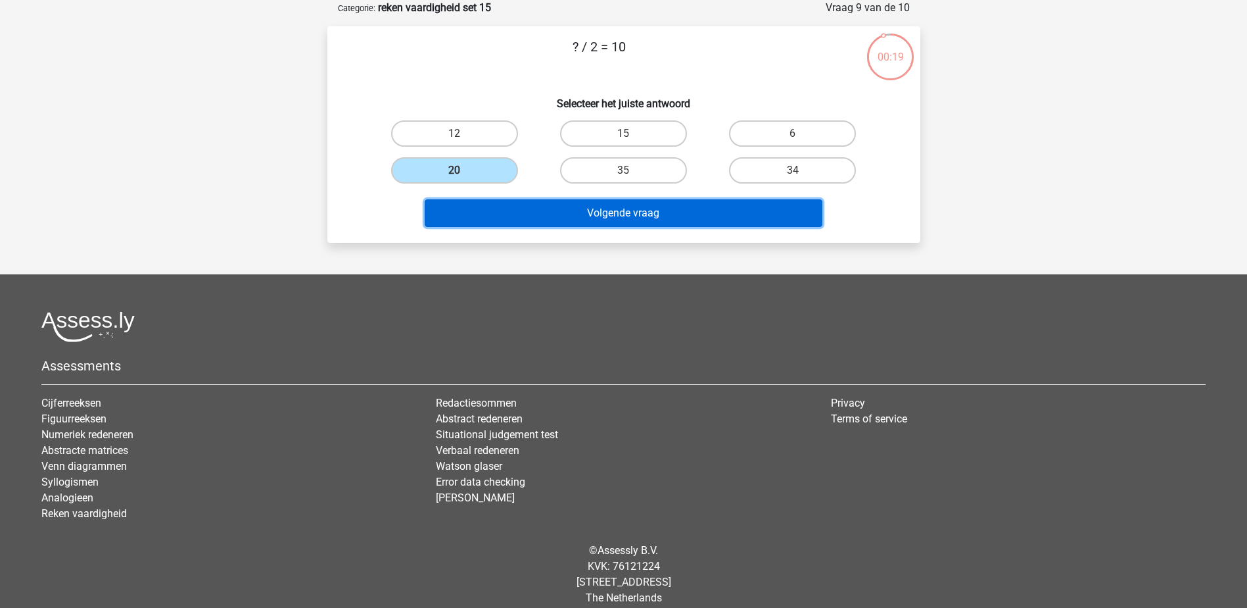
drag, startPoint x: 486, startPoint y: 205, endPoint x: 496, endPoint y: 204, distance: 9.9
click at [487, 205] on button "Volgende vraag" at bounding box center [624, 213] width 398 height 28
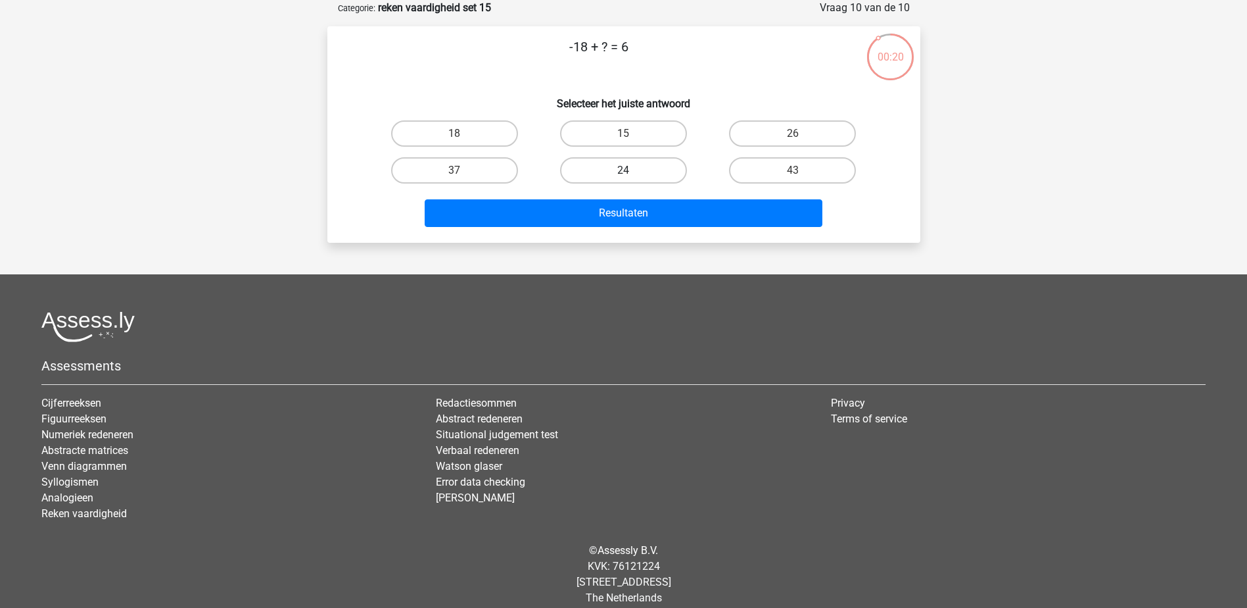
click at [609, 164] on label "24" at bounding box center [623, 170] width 127 height 26
click at [623, 170] on input "24" at bounding box center [627, 174] width 9 height 9
radio input "true"
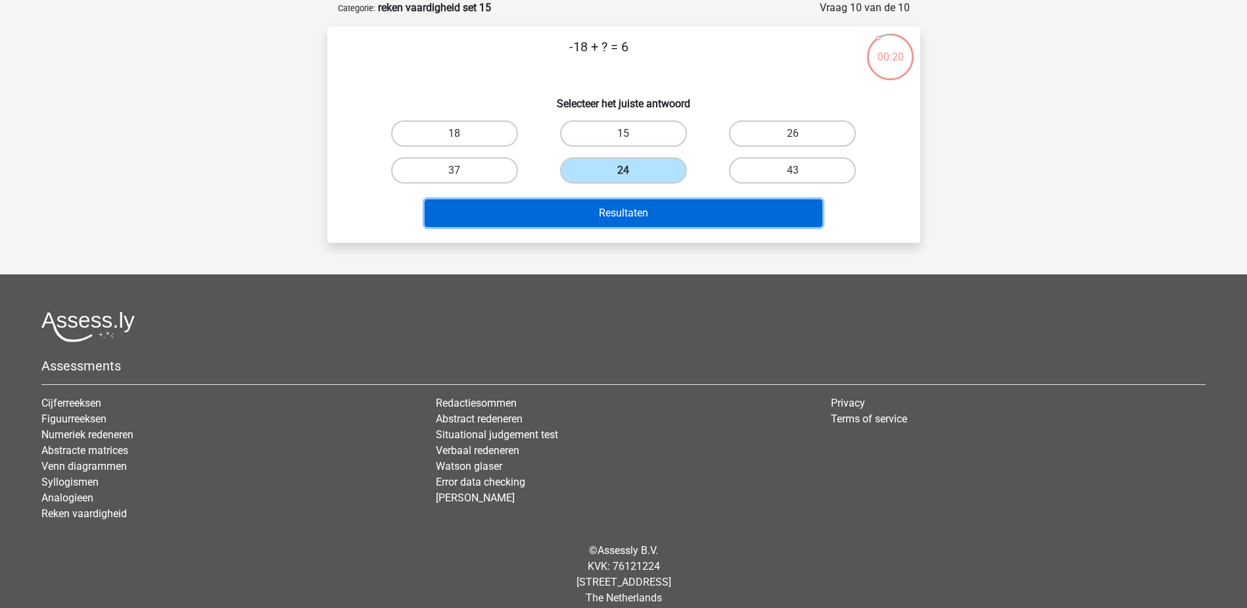
click at [634, 210] on button "Resultaten" at bounding box center [624, 213] width 398 height 28
